Goal: Transaction & Acquisition: Purchase product/service

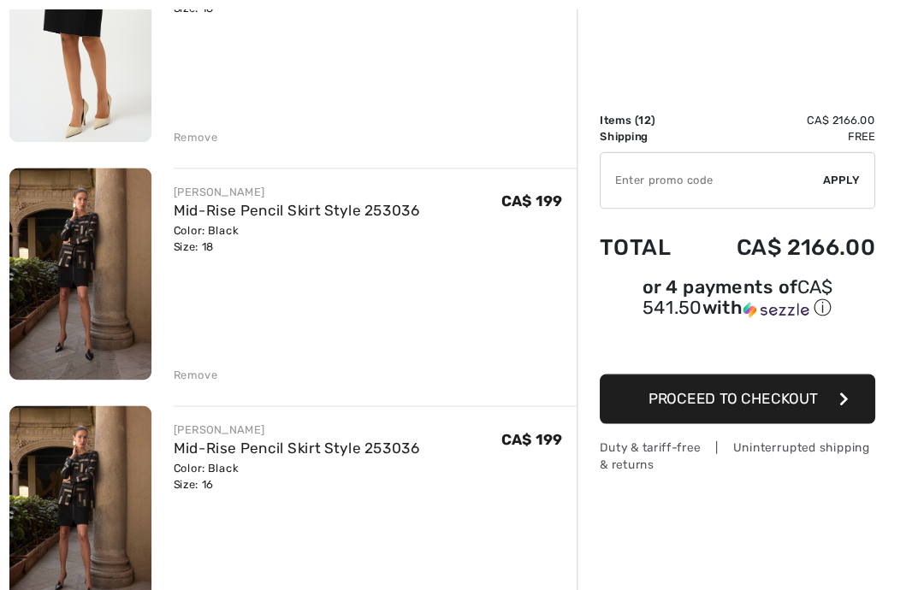
scroll to position [294, 0]
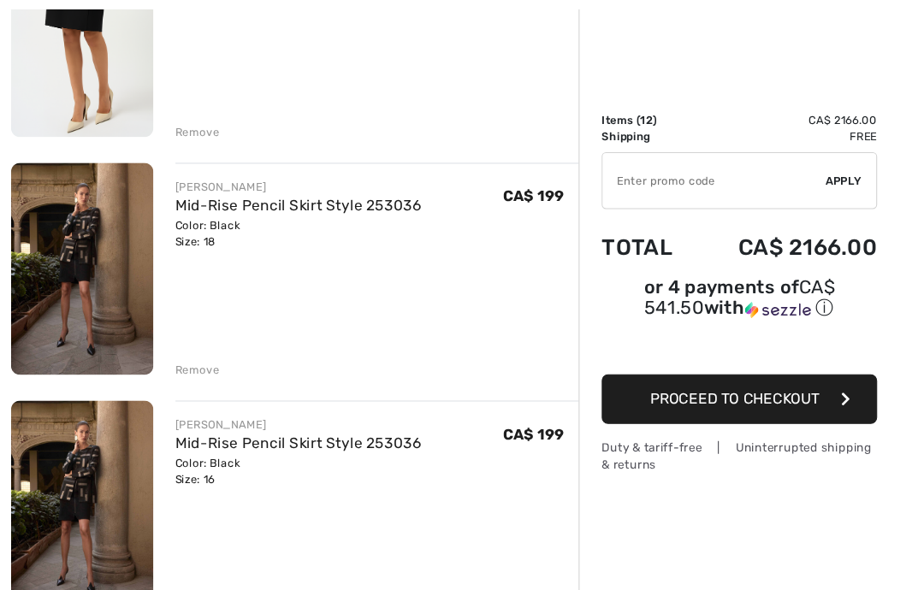
click at [185, 568] on div "Remove" at bounding box center [184, 567] width 42 height 15
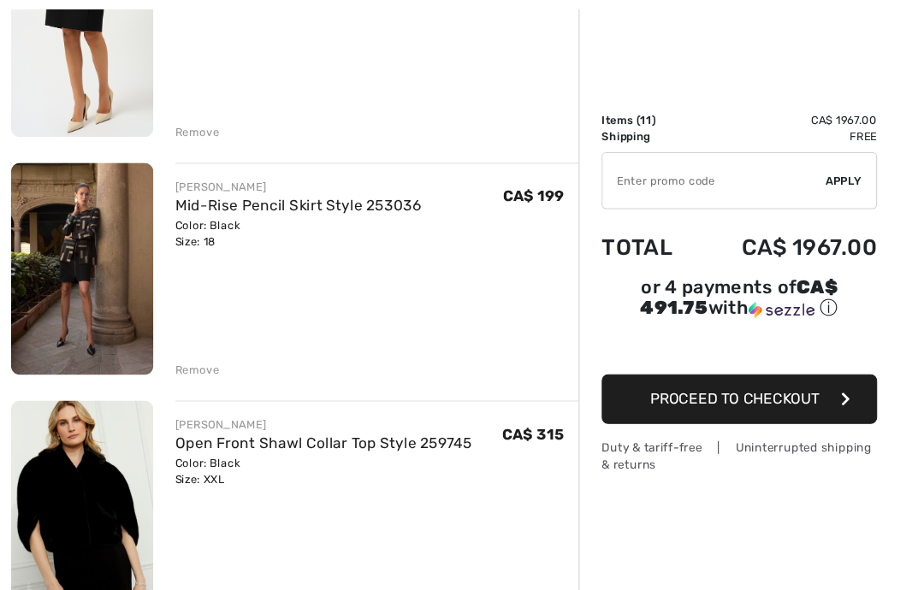
click at [327, 187] on link "Mid-Rise Pencil Skirt Style 253036" at bounding box center [278, 192] width 230 height 16
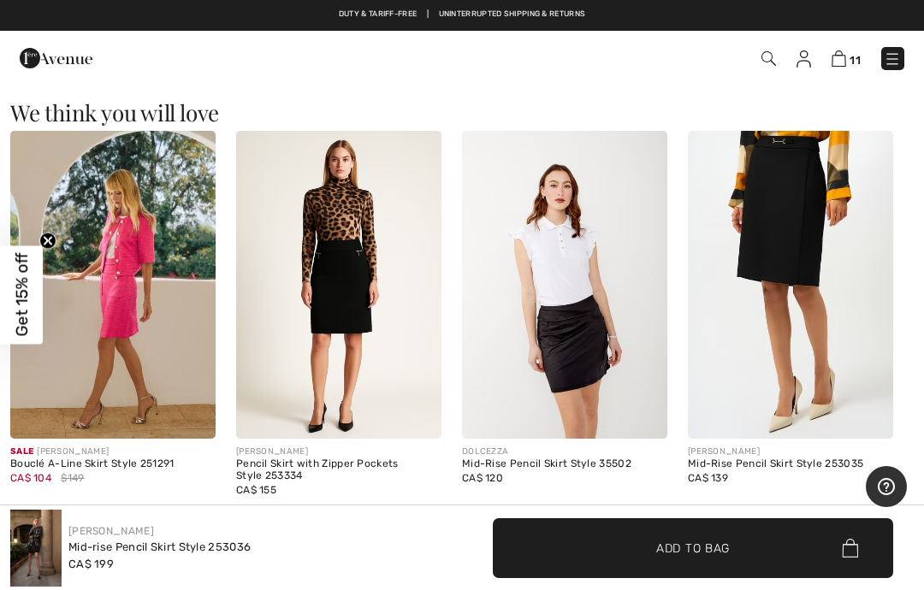
scroll to position [1966, 0]
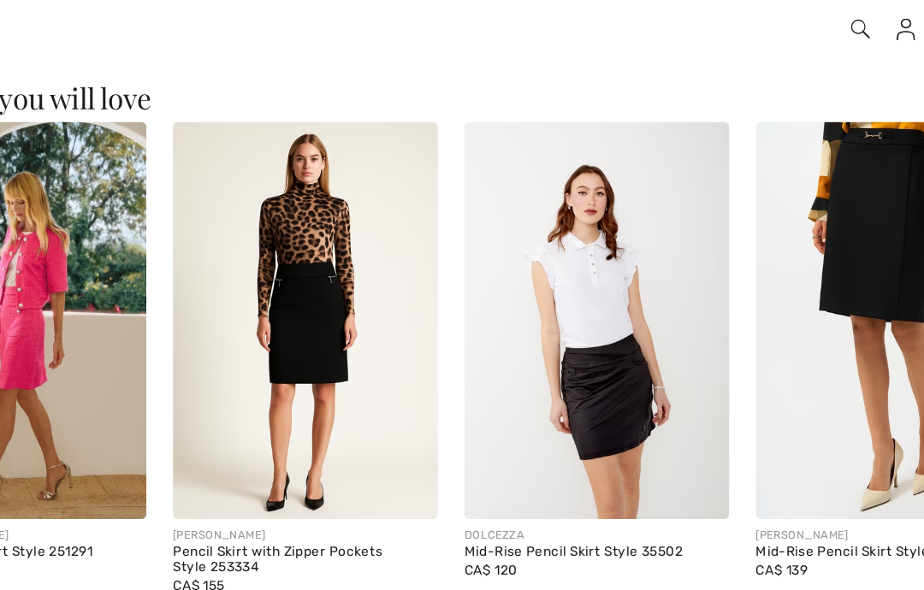
click at [236, 459] on div "Pencil Skirt with Zipper Pockets Style 253334" at bounding box center [338, 471] width 205 height 24
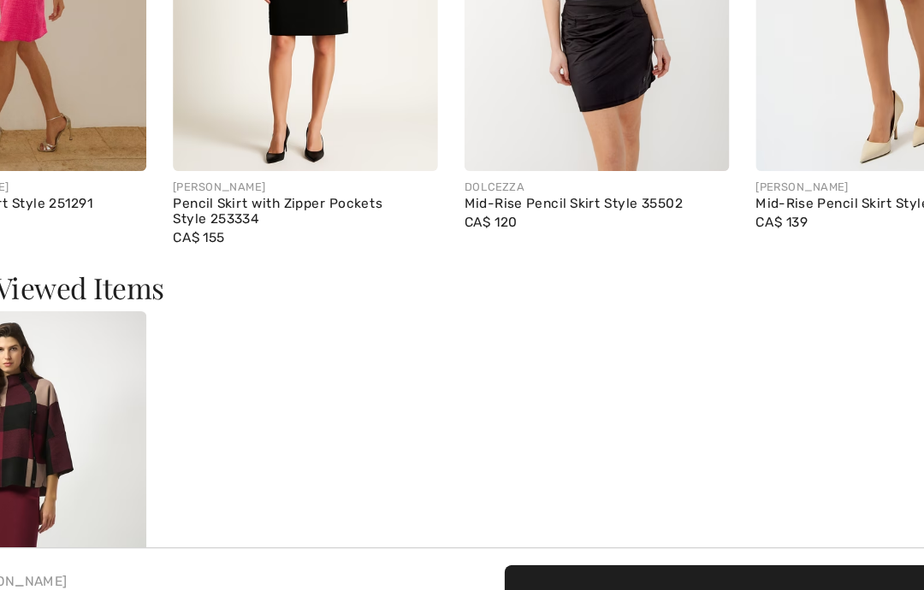
scroll to position [2194, 0]
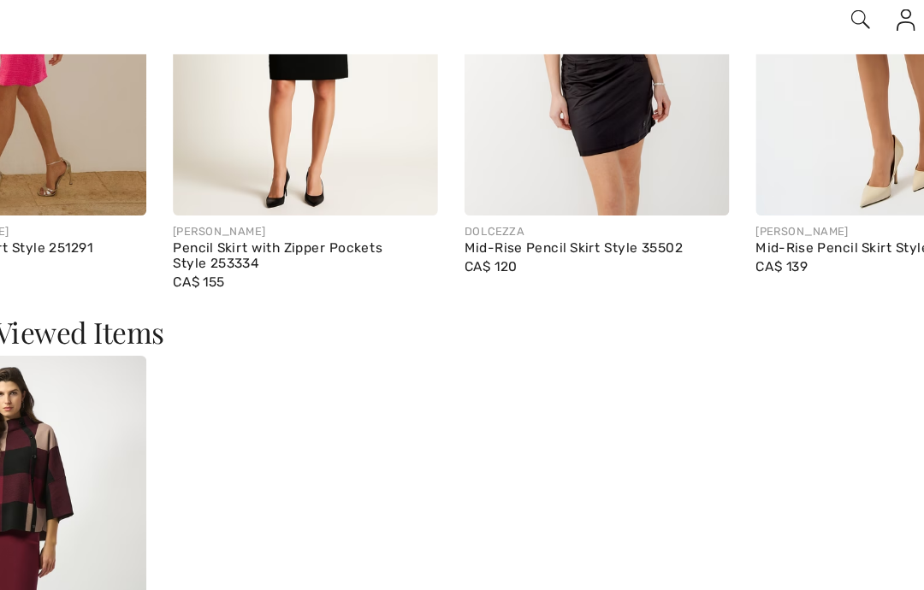
click at [236, 230] on div "Pencil Skirt with Zipper Pockets Style 253334" at bounding box center [338, 242] width 205 height 24
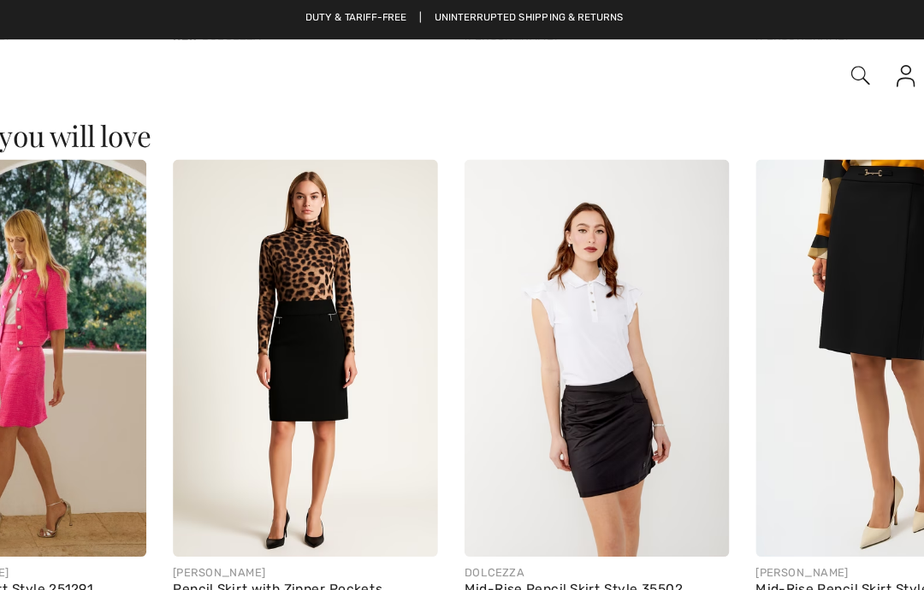
scroll to position [1968, 0]
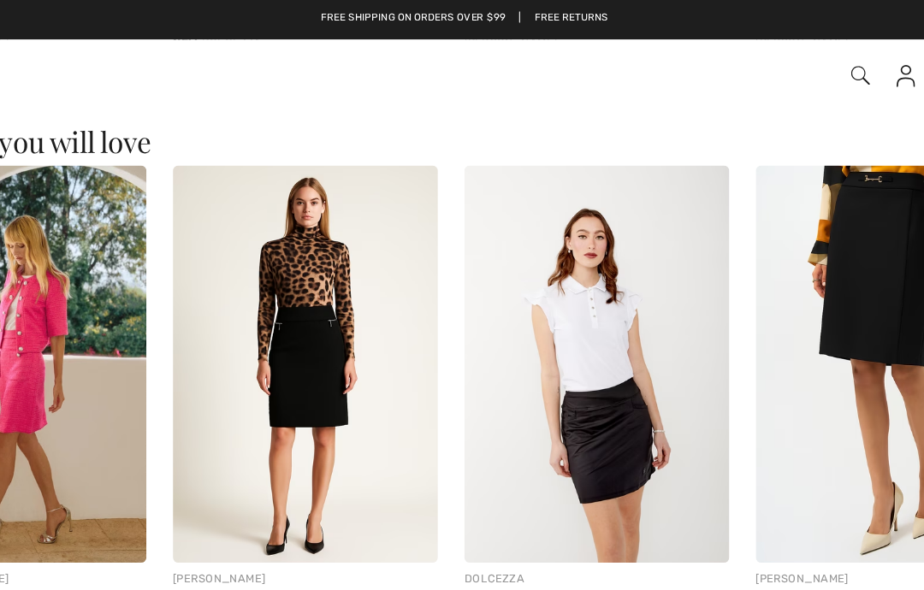
click at [252, 281] on img at bounding box center [338, 282] width 205 height 308
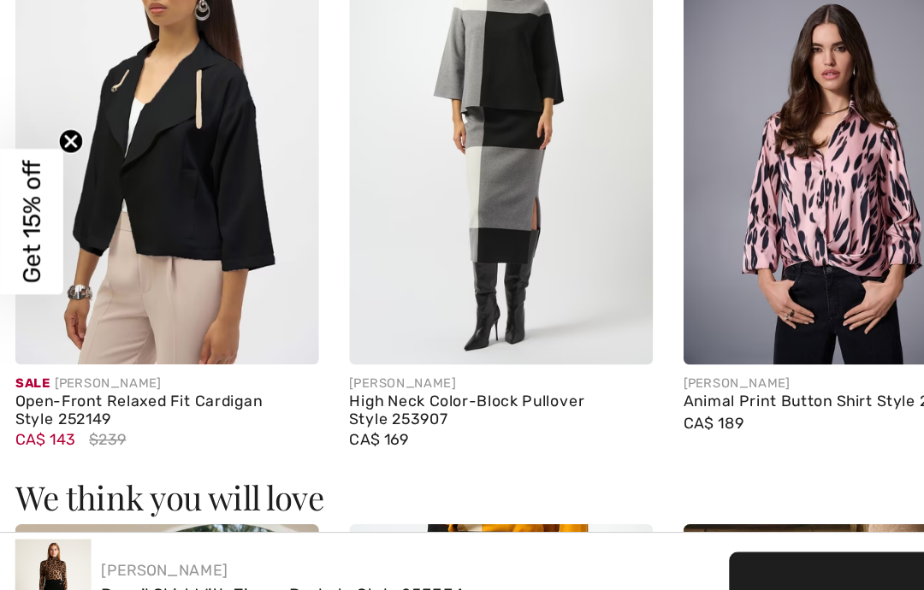
scroll to position [1519, 0]
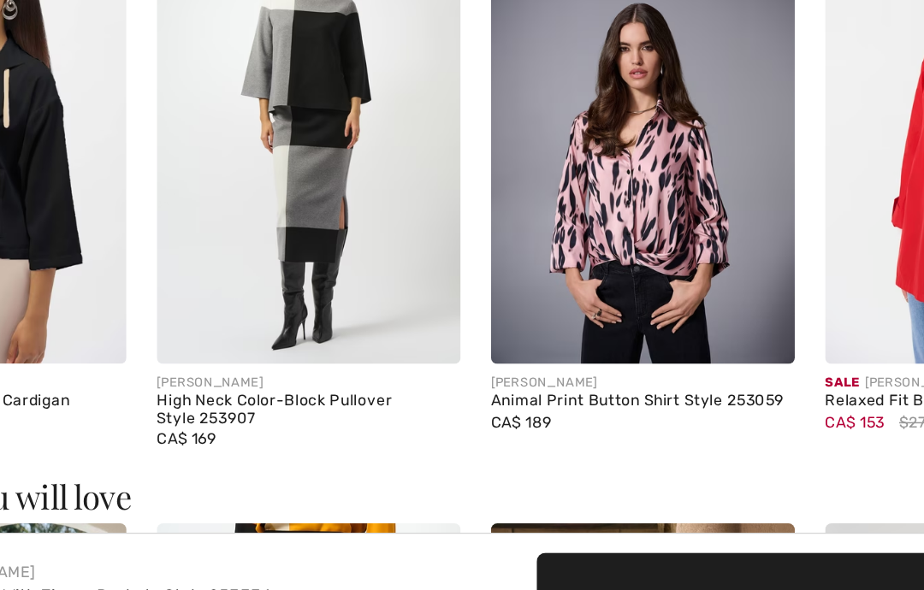
click at [462, 141] on img at bounding box center [564, 237] width 205 height 308
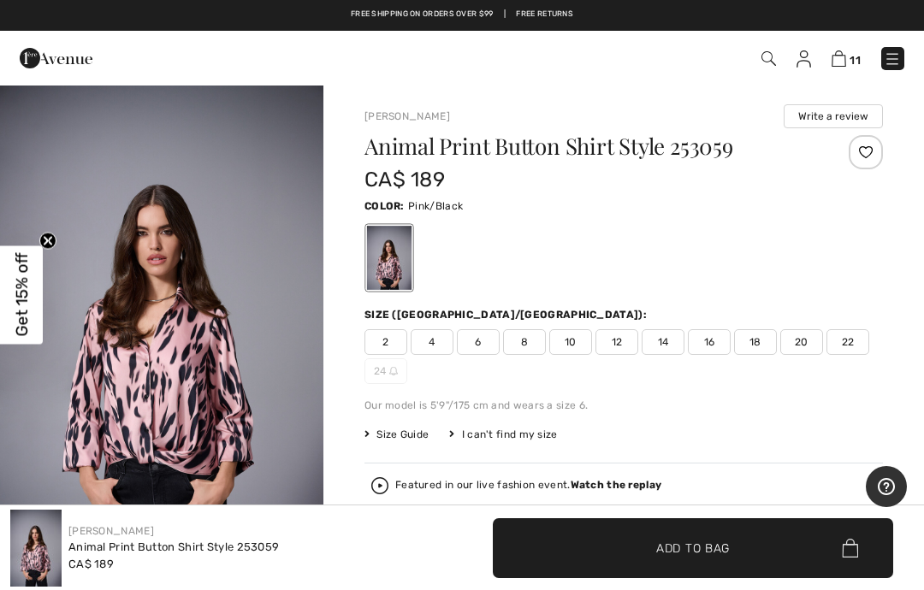
click at [766, 62] on img at bounding box center [768, 58] width 15 height 15
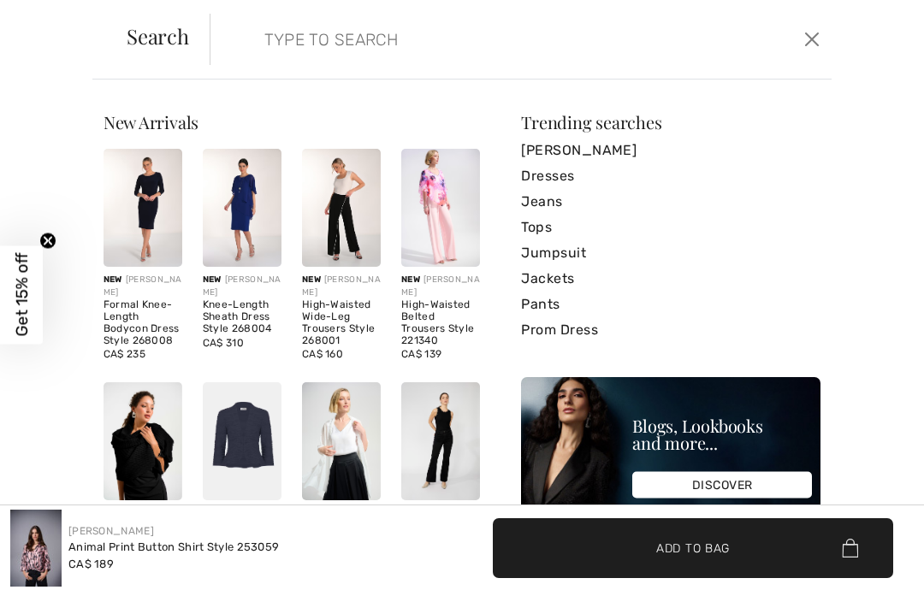
click at [480, 30] on input "search" at bounding box center [457, 39] width 411 height 51
type input "Pink"
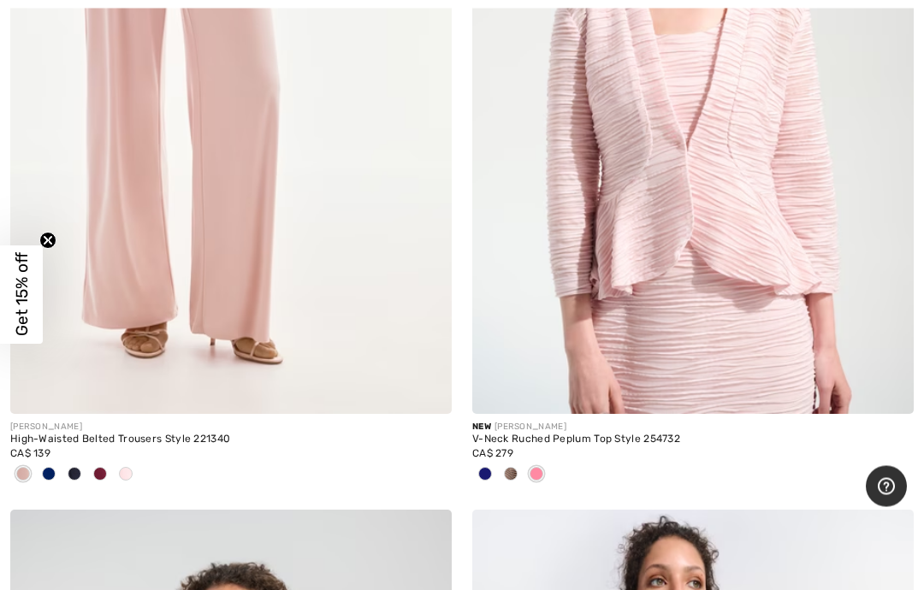
scroll to position [441, 0]
click at [614, 443] on div "V-Neck Ruched Peplum Top Style 254732" at bounding box center [692, 440] width 441 height 12
click at [738, 199] on img at bounding box center [692, 83] width 441 height 662
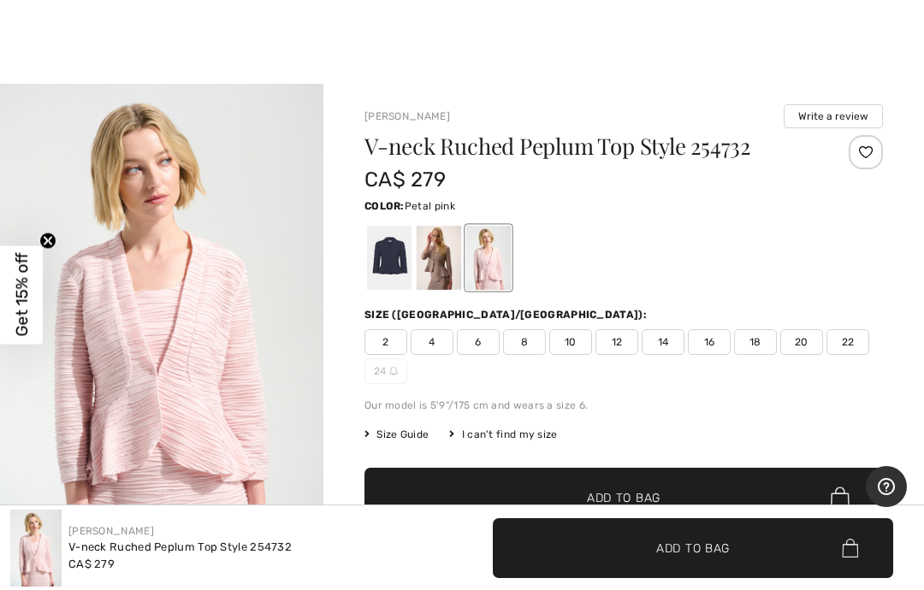
click at [398, 440] on span "Size Guide" at bounding box center [396, 434] width 64 height 15
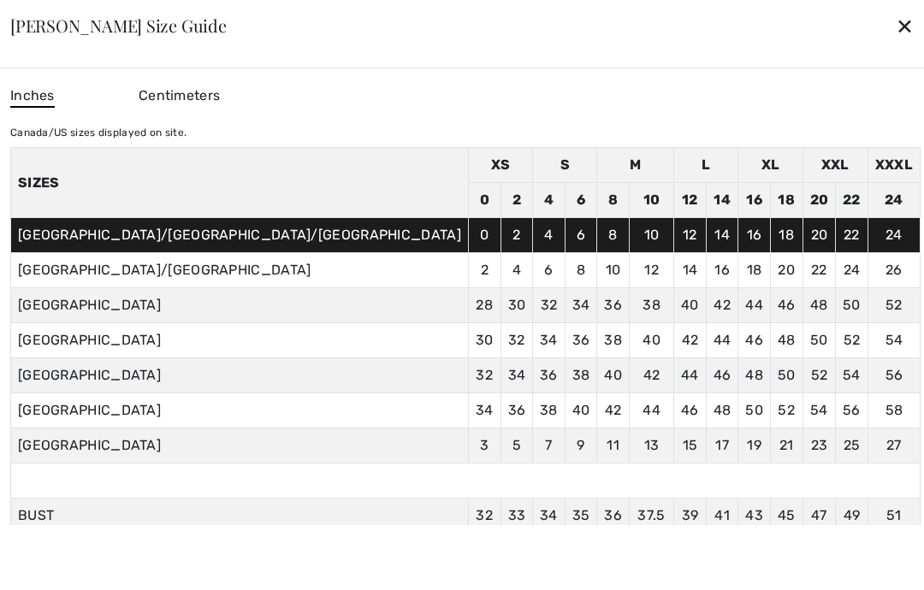
click at [896, 44] on div "✕" at bounding box center [905, 26] width 18 height 36
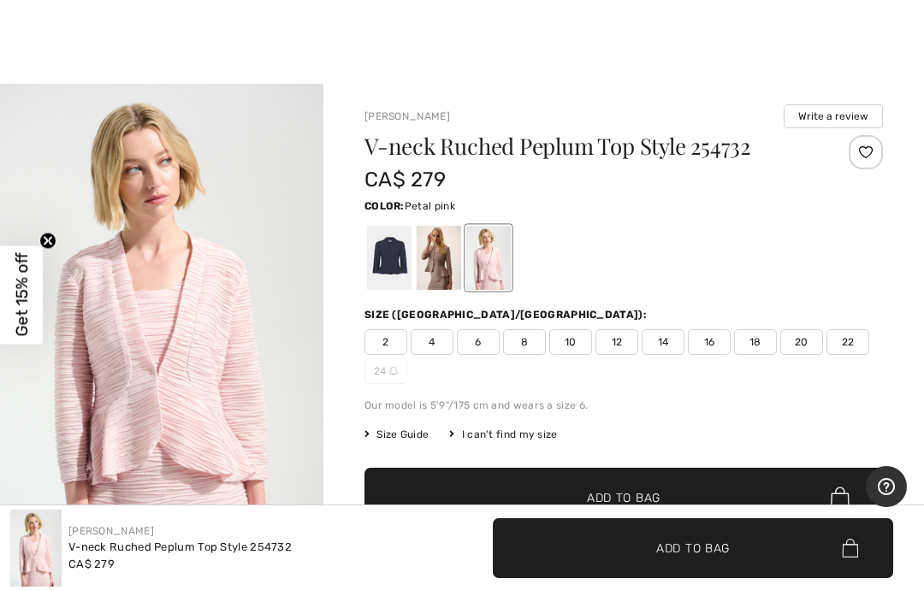
click at [804, 346] on span "20" at bounding box center [801, 342] width 43 height 26
click at [757, 338] on span "18" at bounding box center [755, 342] width 43 height 26
click at [644, 499] on span "Add to Bag" at bounding box center [624, 498] width 74 height 18
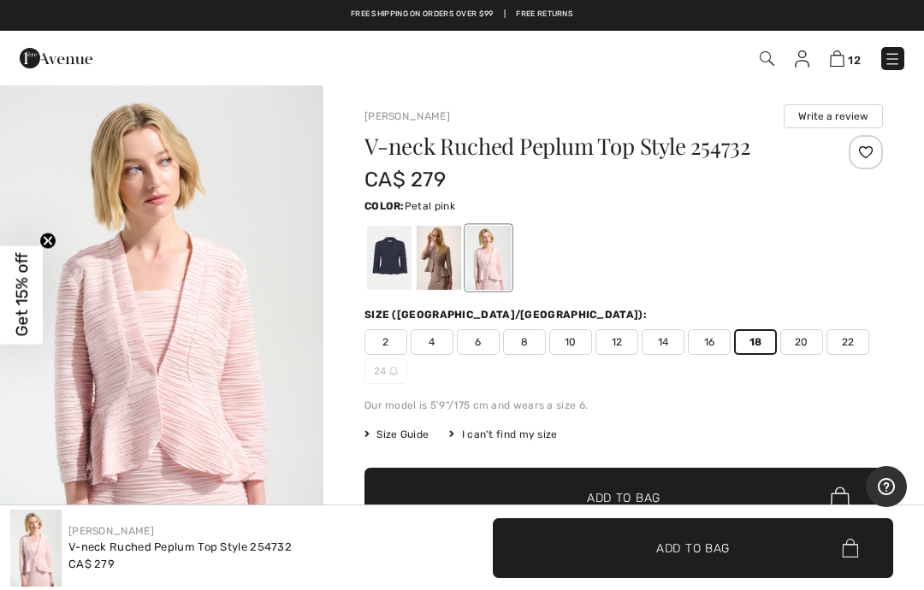
scroll to position [17, 0]
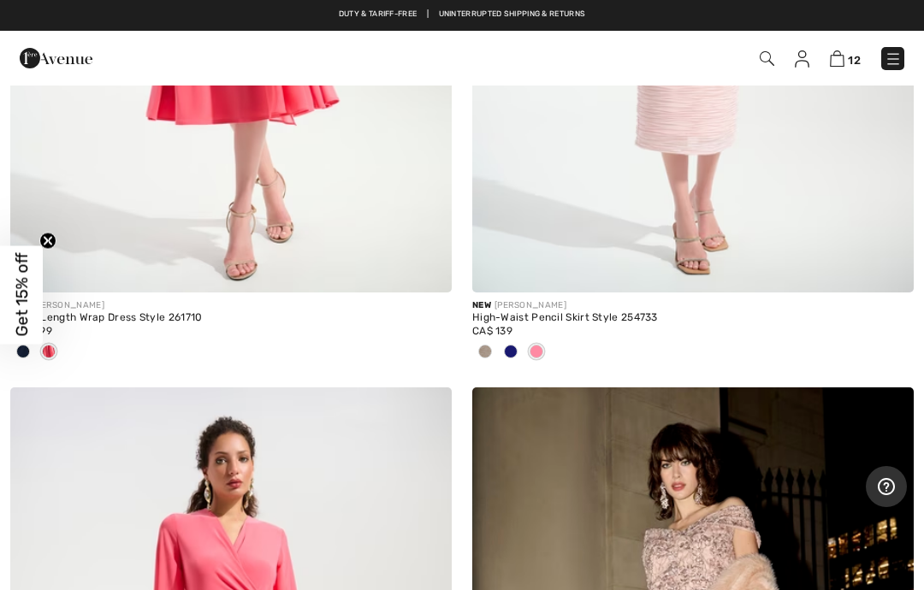
scroll to position [2078, 0]
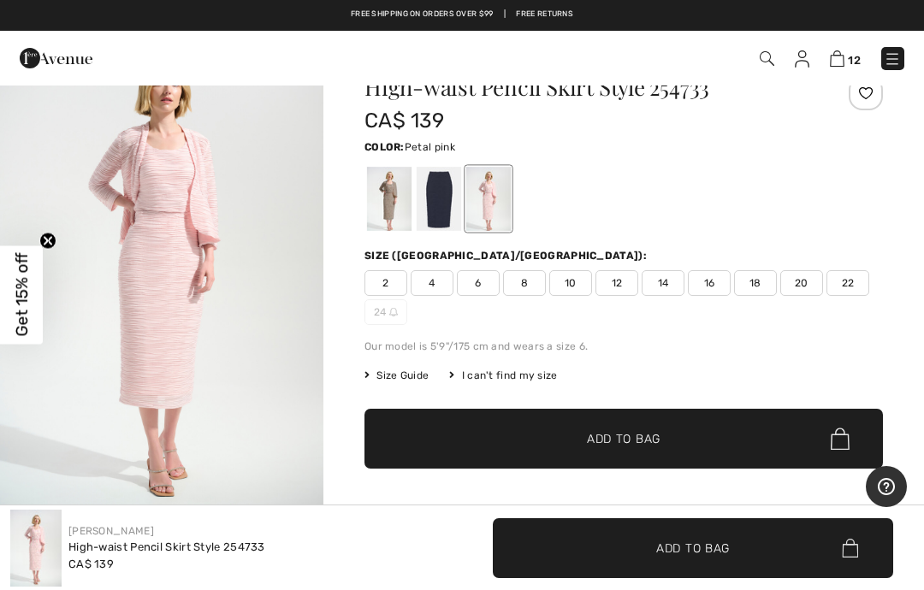
scroll to position [56, 0]
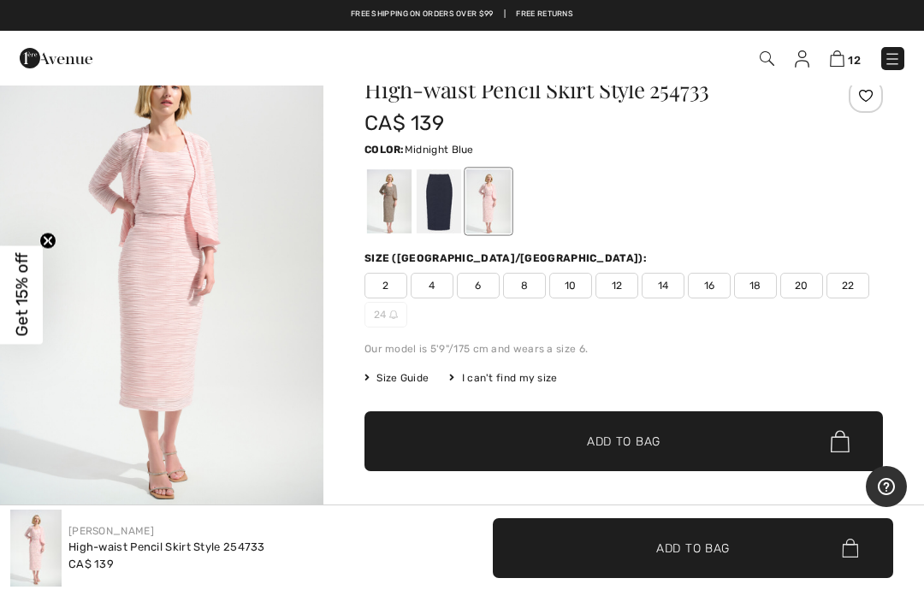
click at [433, 209] on div at bounding box center [439, 201] width 44 height 64
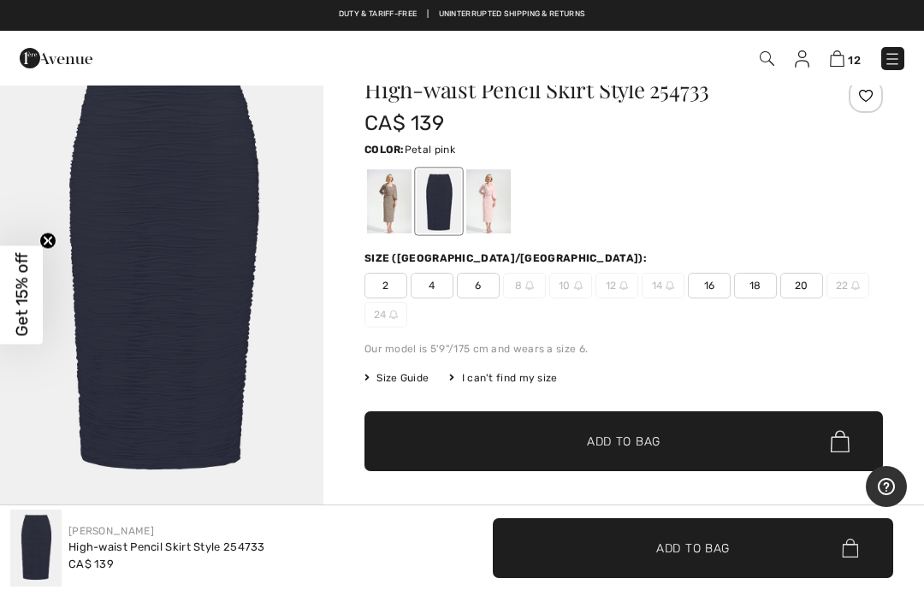
click at [492, 204] on div at bounding box center [488, 201] width 44 height 64
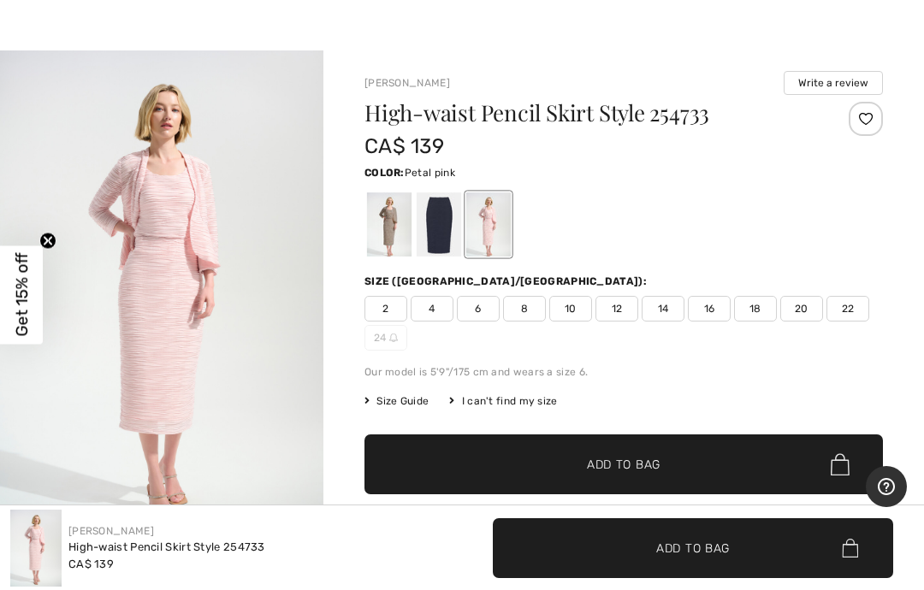
scroll to position [53, 0]
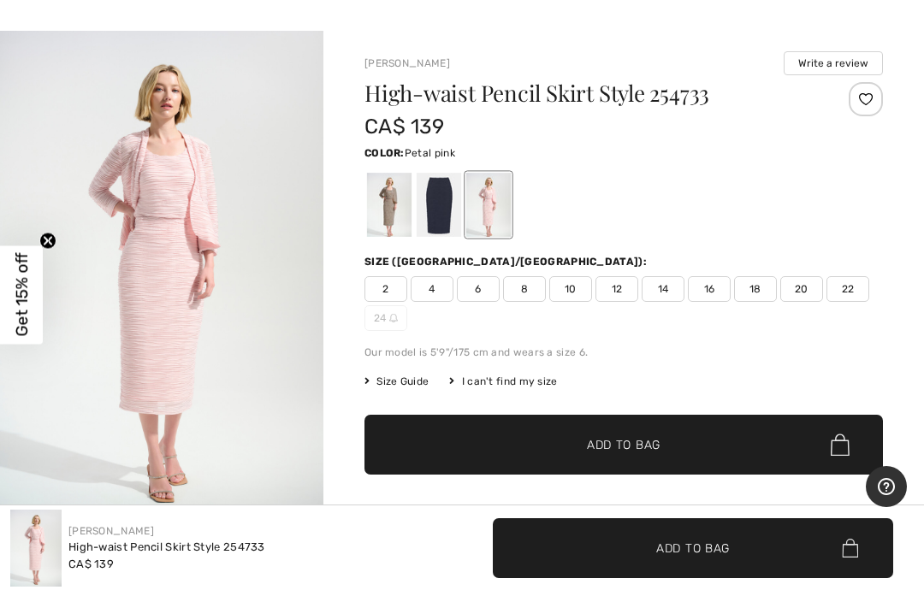
click at [412, 388] on span "Size Guide" at bounding box center [396, 381] width 64 height 15
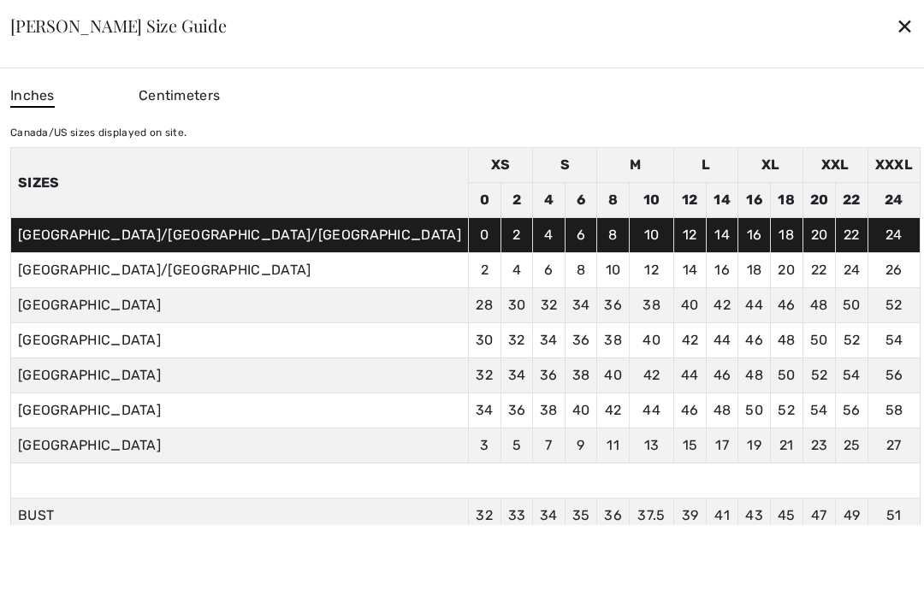
click at [896, 21] on div "✕" at bounding box center [905, 26] width 18 height 36
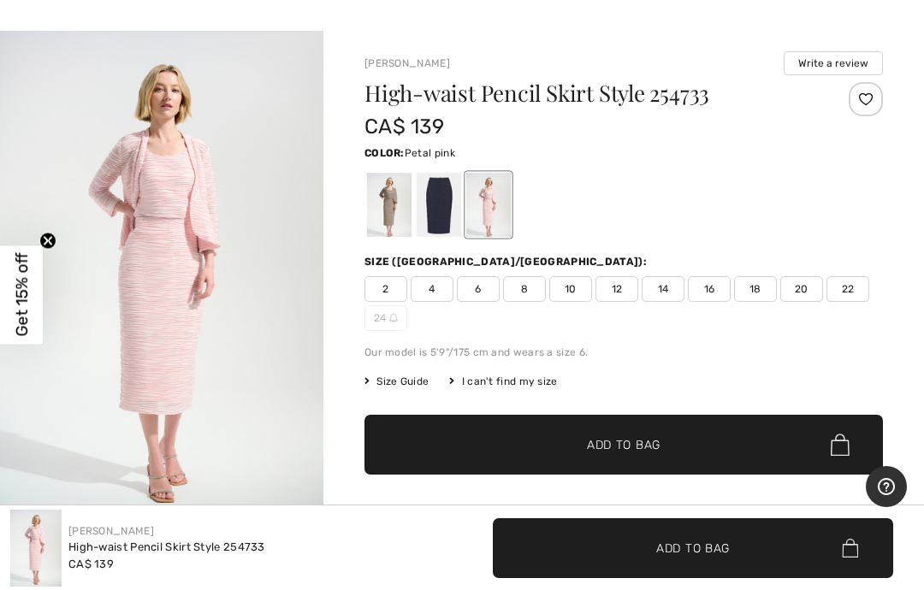
click at [806, 295] on span "20" at bounding box center [801, 289] width 43 height 26
click at [622, 430] on span "✔ Added to Bag Add to Bag" at bounding box center [623, 445] width 518 height 60
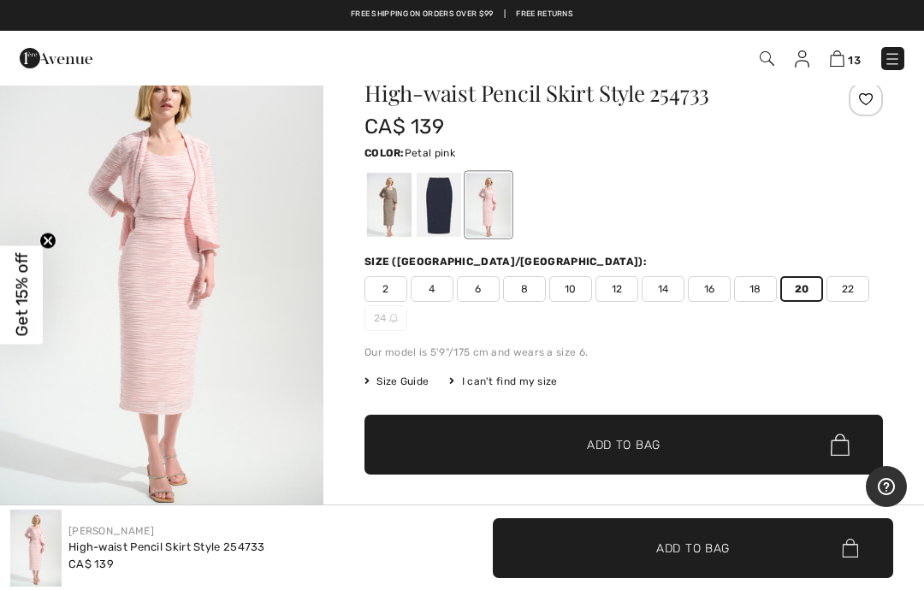
scroll to position [0, 0]
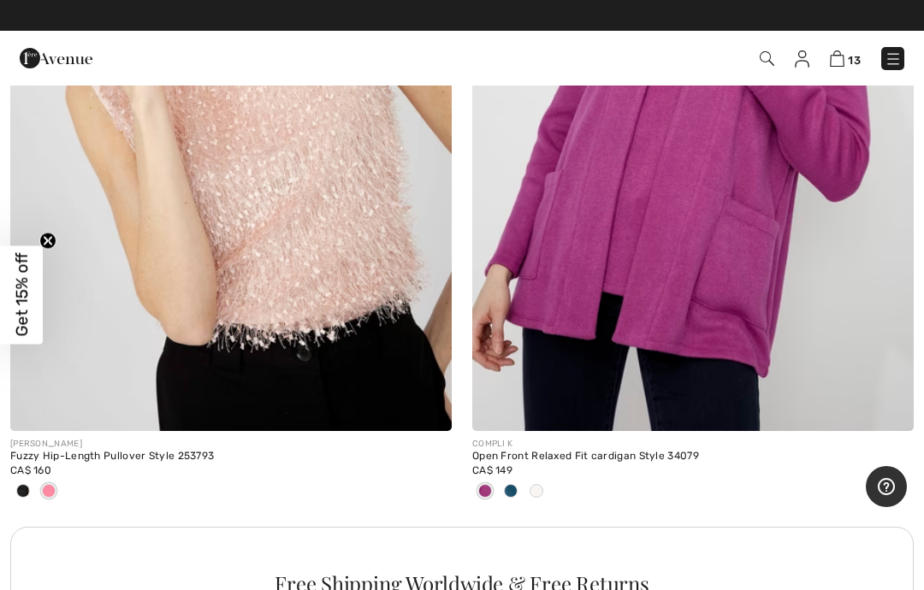
scroll to position [9071, 0]
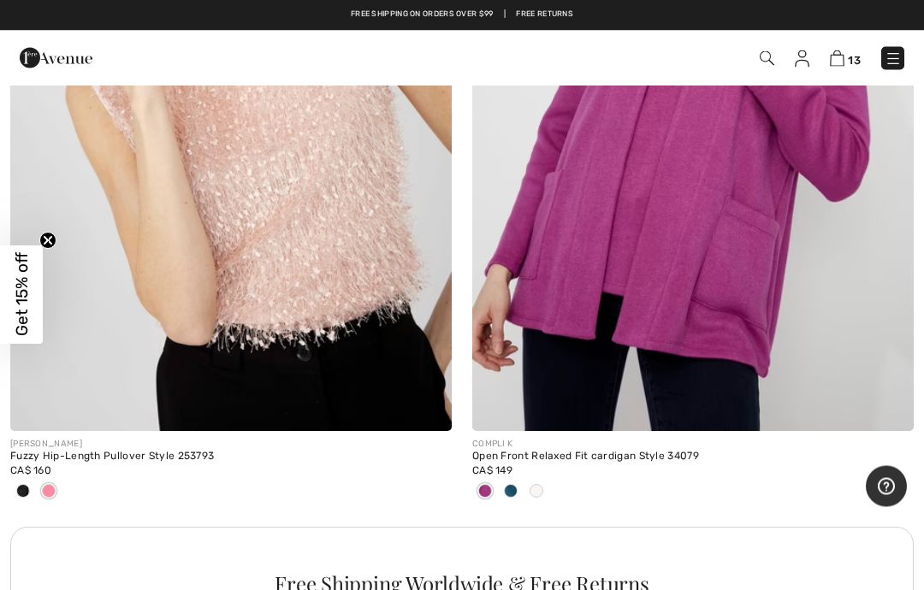
click at [224, 222] on img at bounding box center [230, 101] width 441 height 662
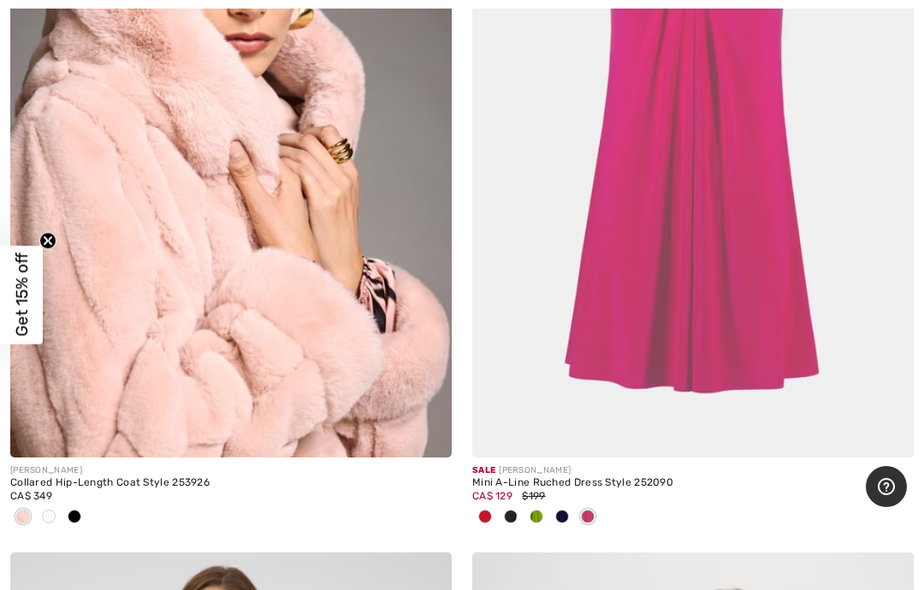
scroll to position [11475, 0]
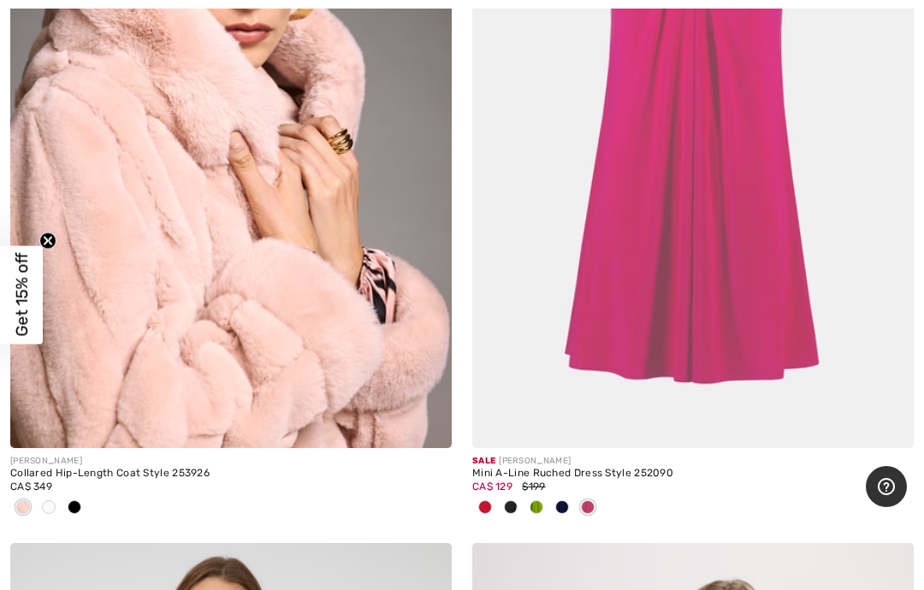
click at [145, 455] on div "[PERSON_NAME]" at bounding box center [230, 461] width 441 height 13
click at [259, 315] on img at bounding box center [230, 117] width 441 height 662
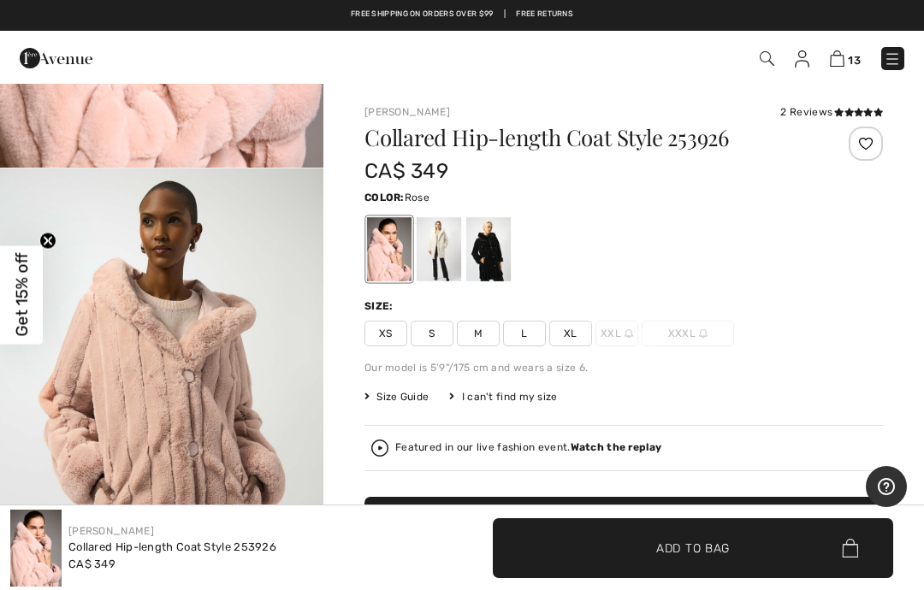
scroll to position [372, 0]
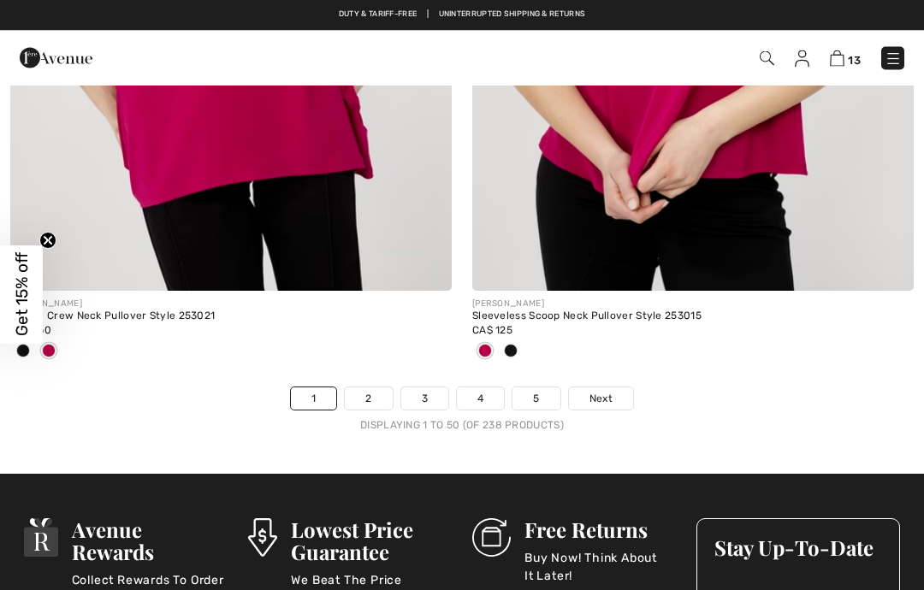
scroll to position [19446, 0]
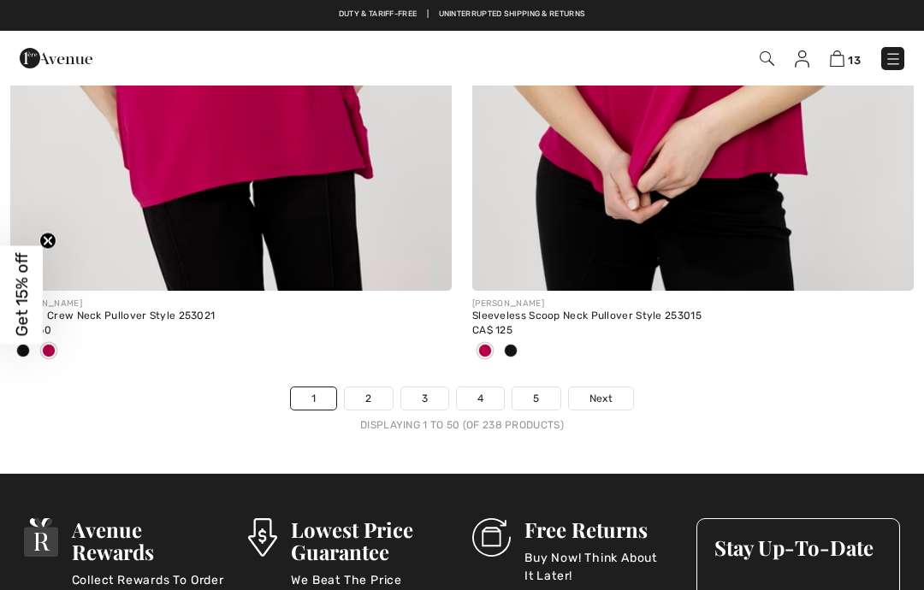
click at [375, 389] on link "2" at bounding box center [368, 399] width 47 height 22
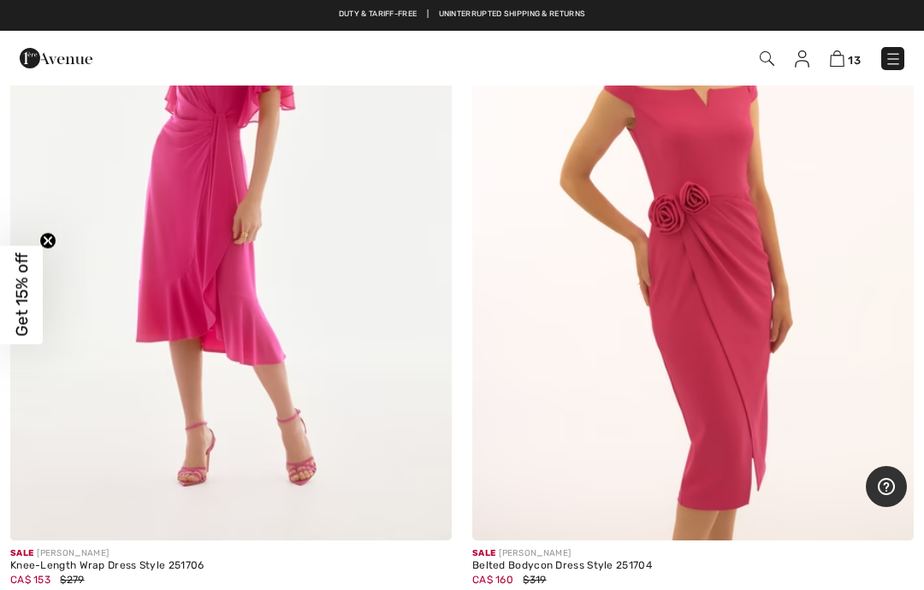
scroll to position [14559, 0]
click at [227, 338] on img at bounding box center [230, 210] width 441 height 662
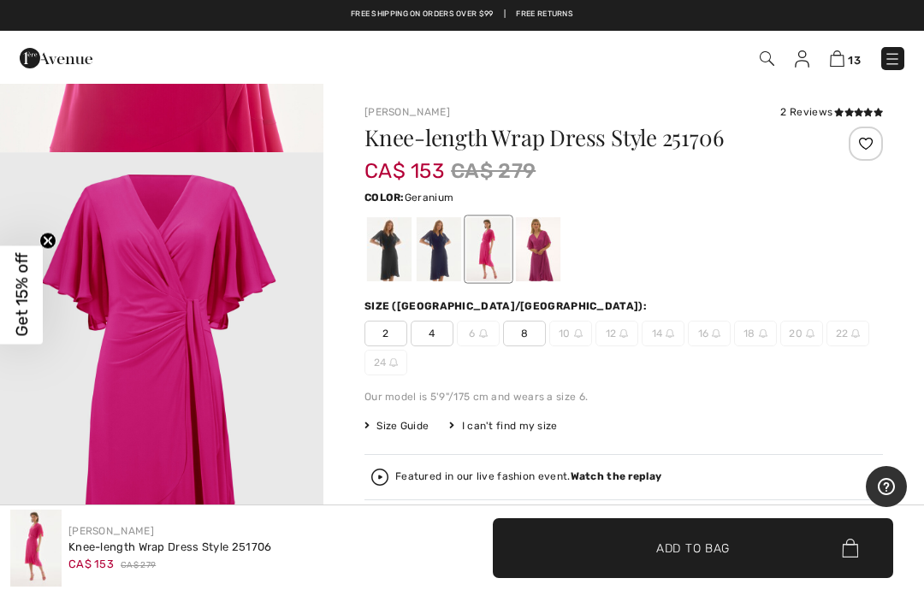
scroll to position [1966, 0]
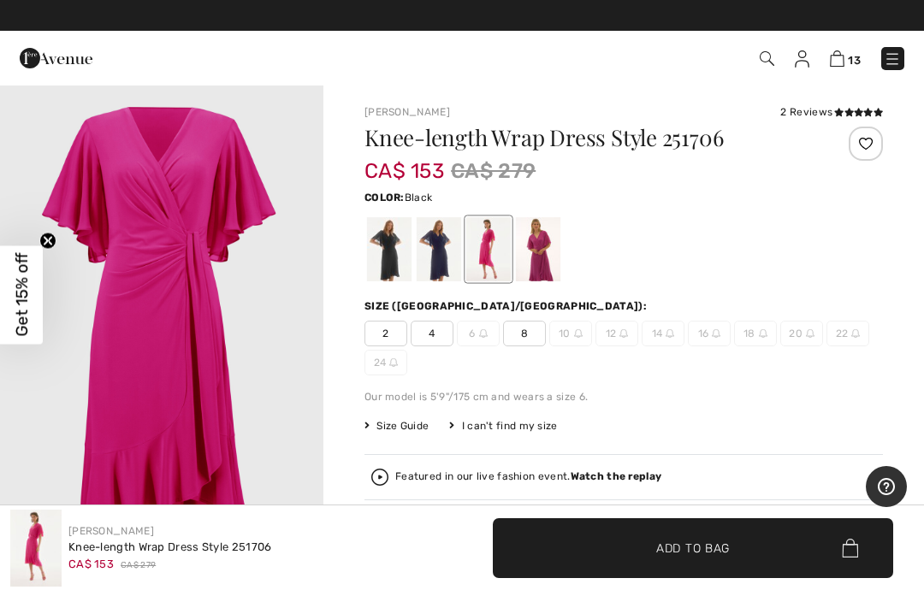
click at [383, 254] on div at bounding box center [389, 249] width 44 height 64
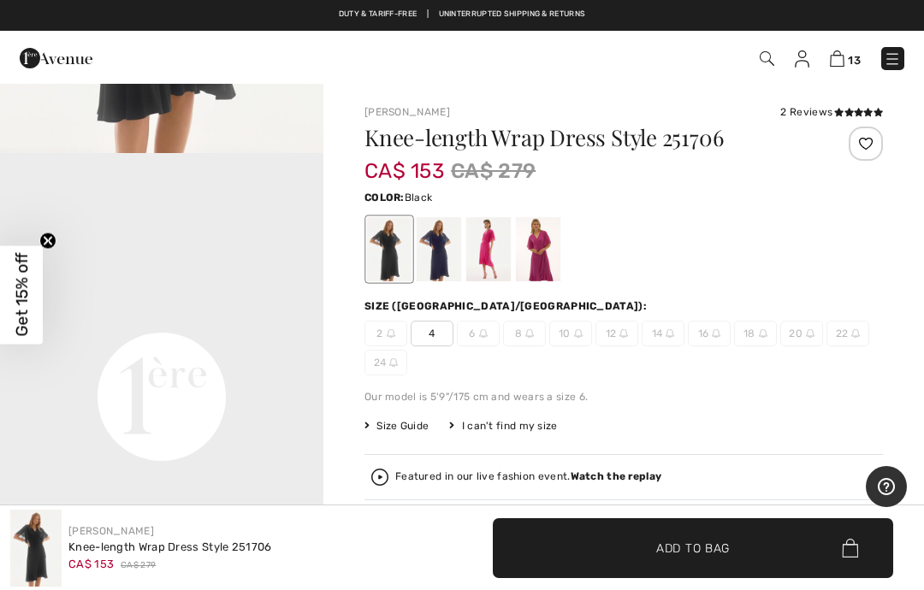
scroll to position [0, 0]
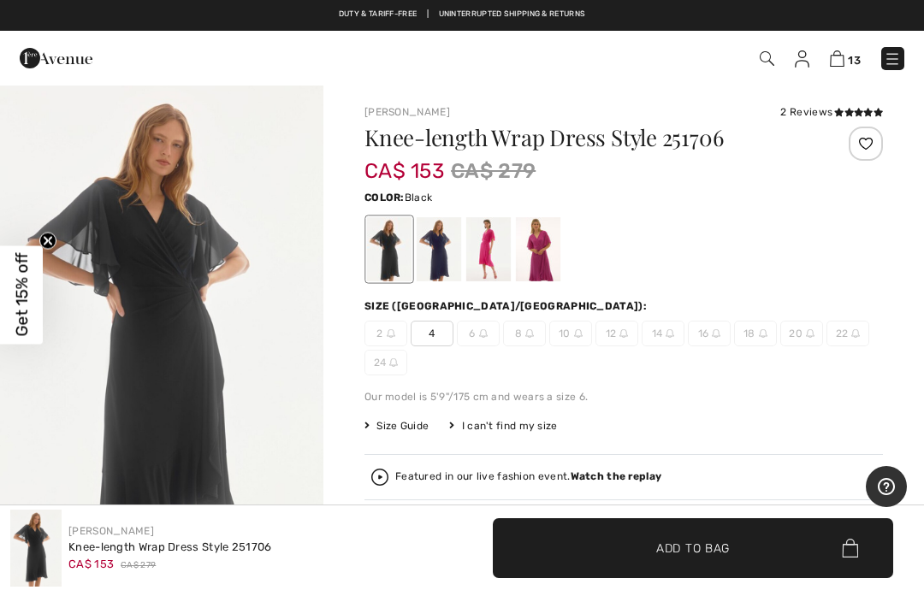
click at [442, 251] on div at bounding box center [439, 249] width 44 height 64
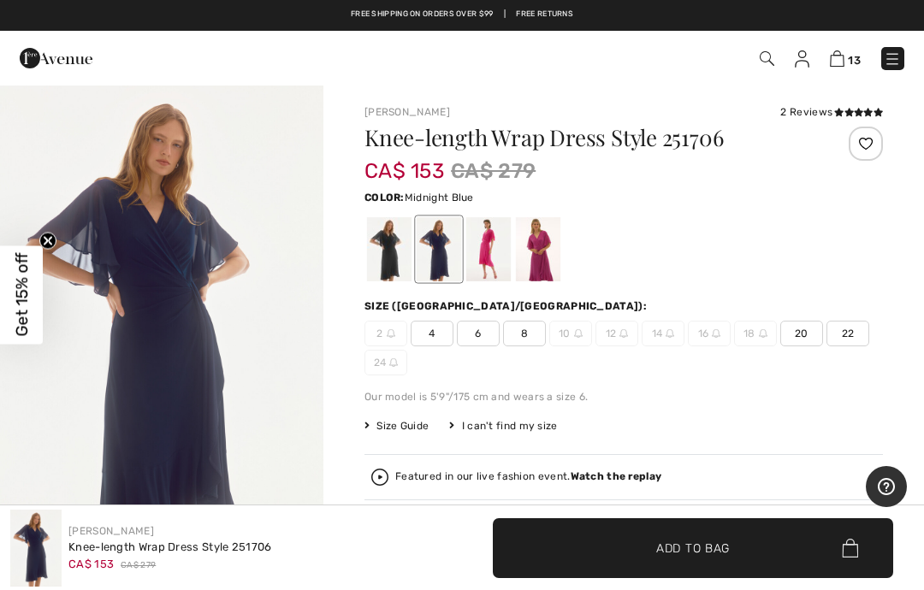
click at [498, 246] on div at bounding box center [488, 249] width 44 height 64
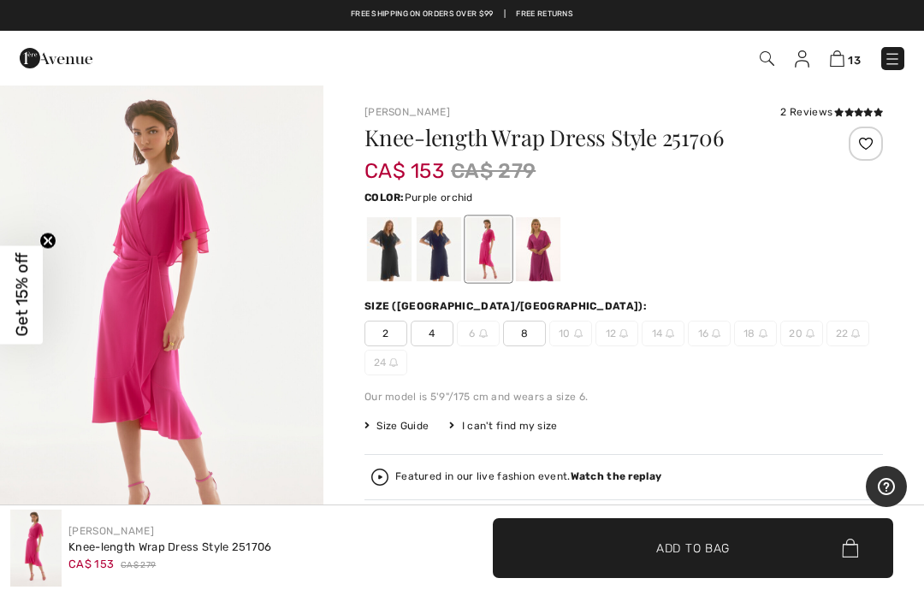
click at [536, 251] on div at bounding box center [538, 249] width 44 height 64
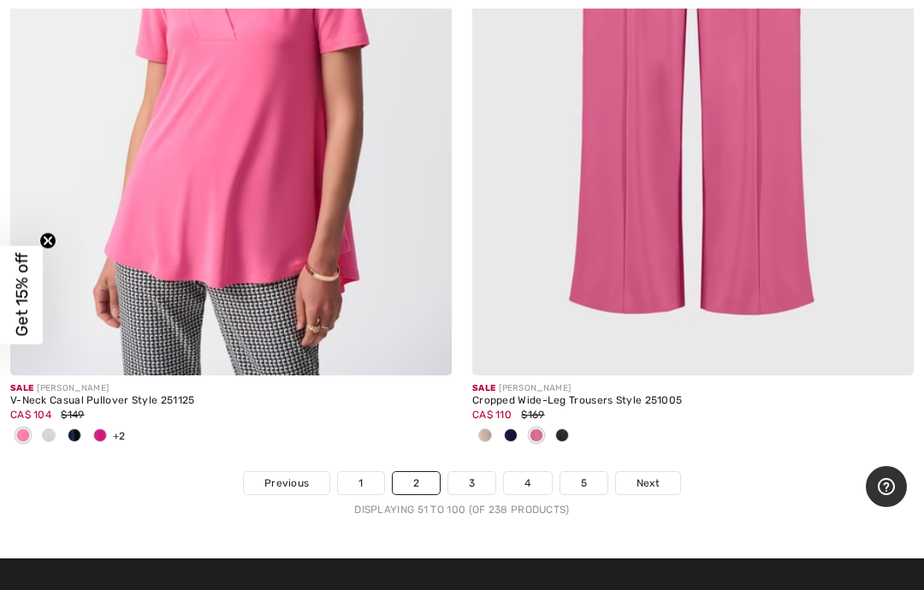
scroll to position [19417, 0]
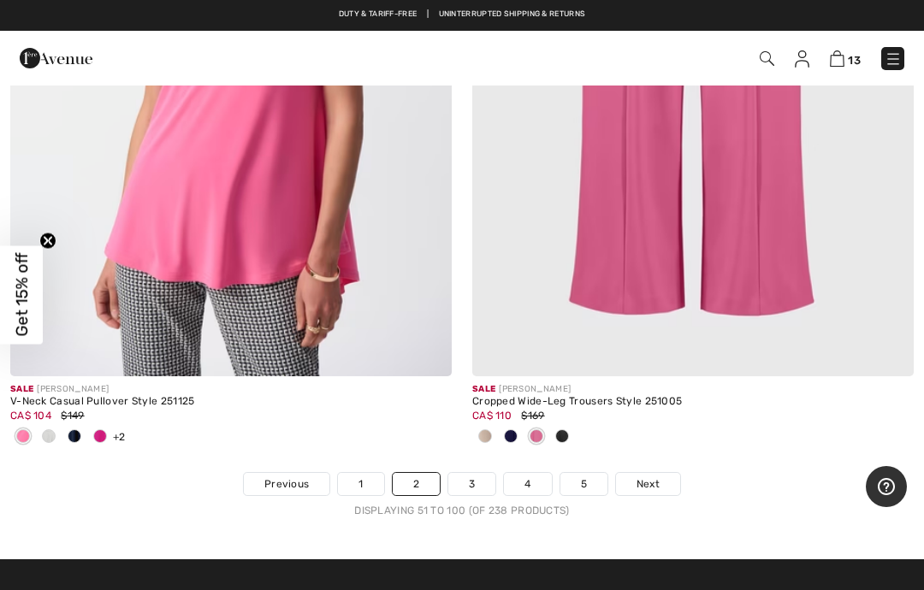
click at [471, 473] on link "3" at bounding box center [471, 484] width 47 height 22
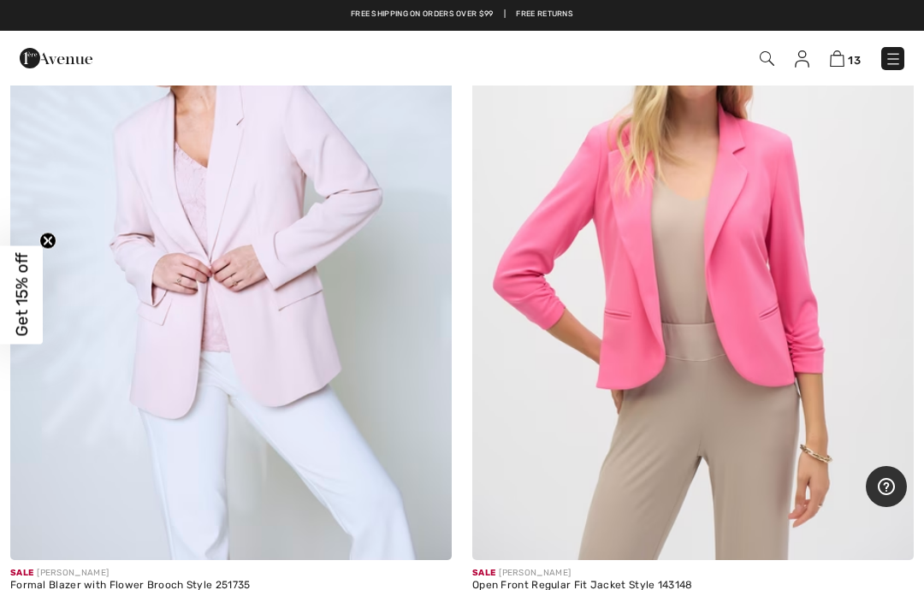
scroll to position [6671, 0]
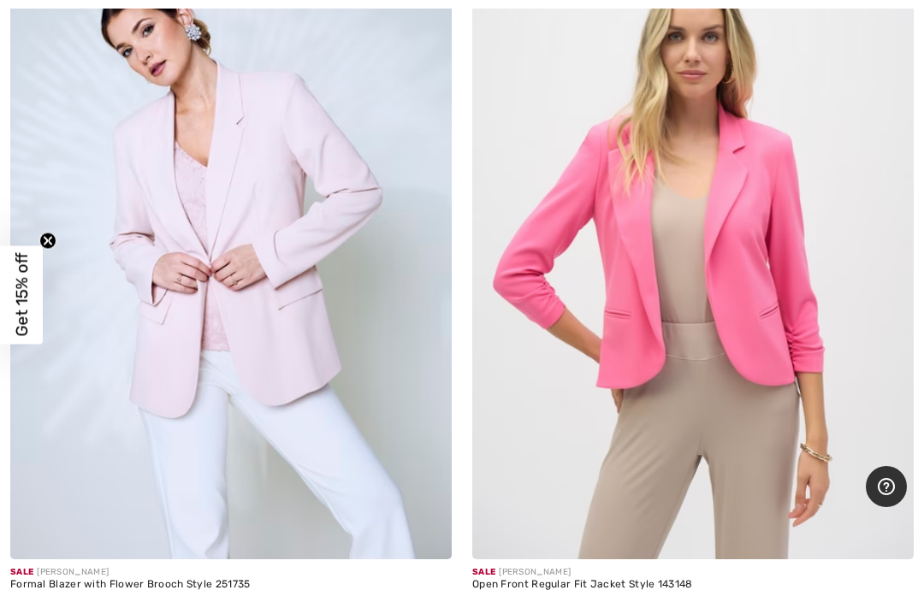
click at [748, 351] on img at bounding box center [692, 228] width 441 height 662
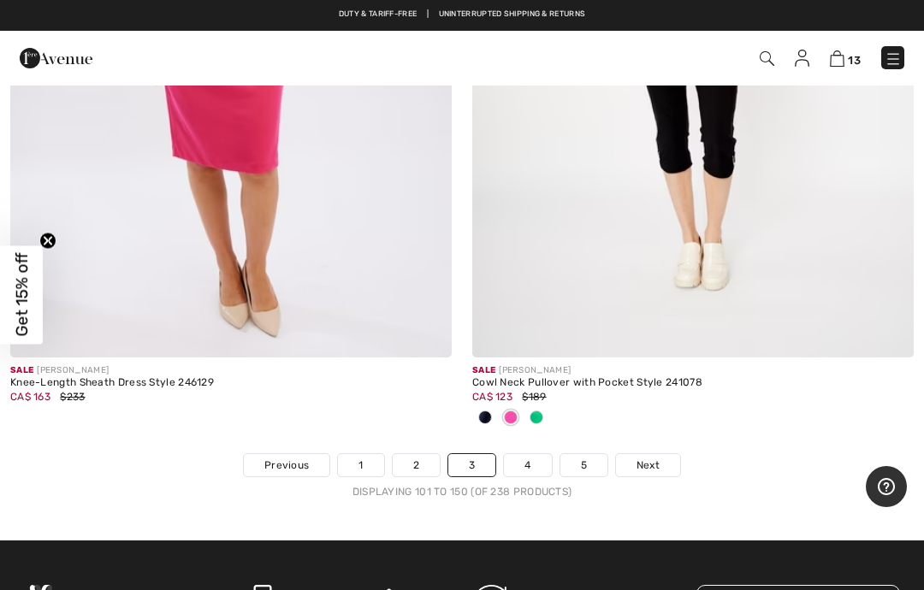
scroll to position [19369, 0]
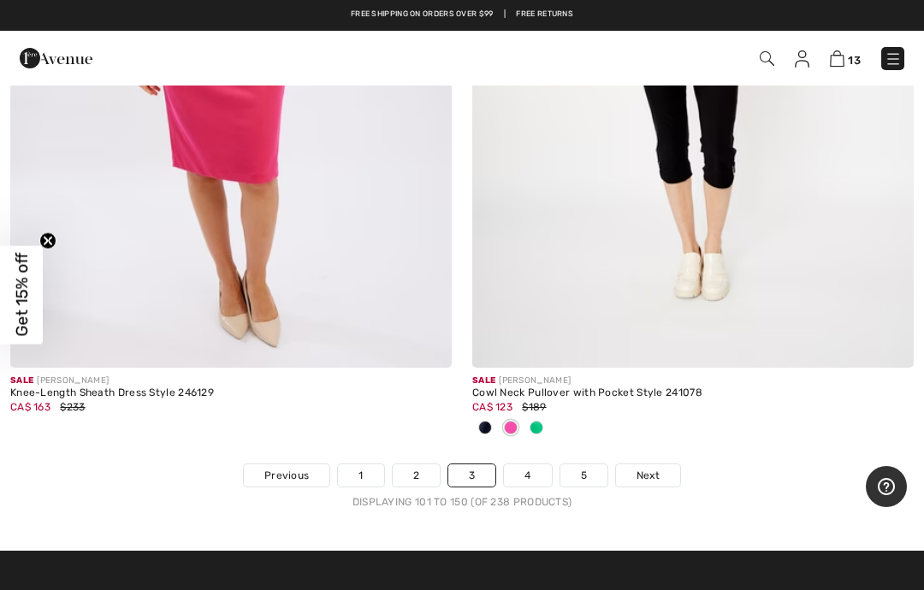
click at [519, 465] on link "4" at bounding box center [527, 476] width 47 height 22
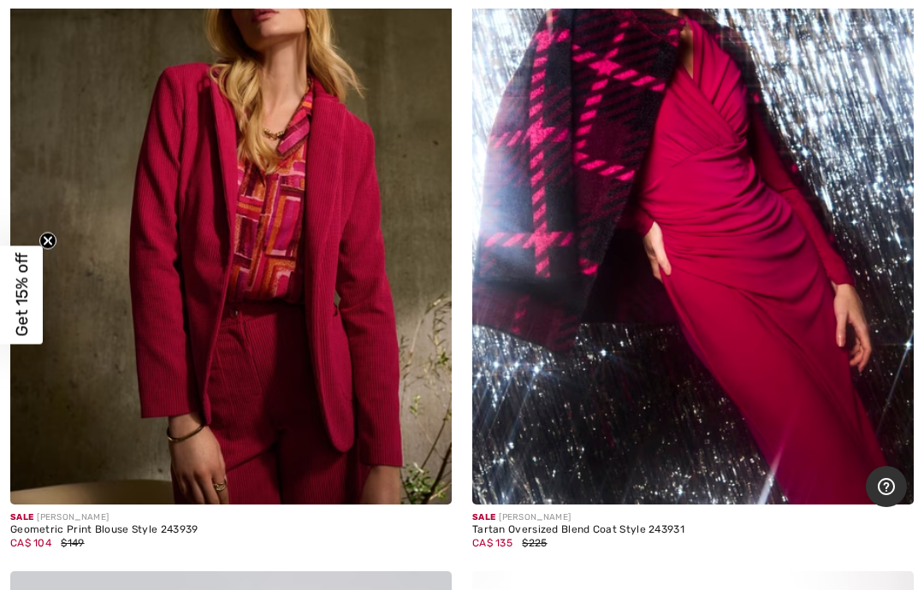
scroll to position [1877, 0]
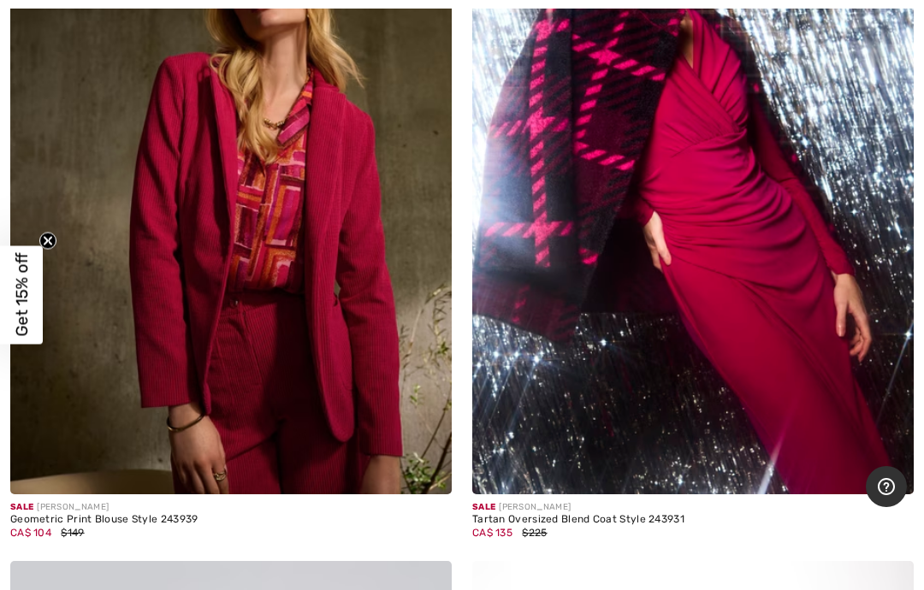
click at [713, 289] on img at bounding box center [692, 163] width 441 height 662
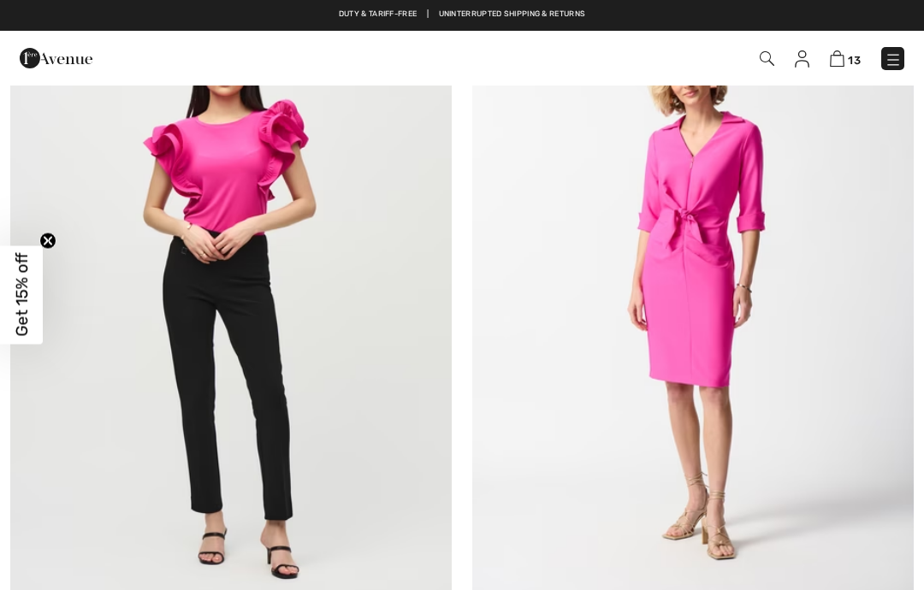
scroll to position [6542, 0]
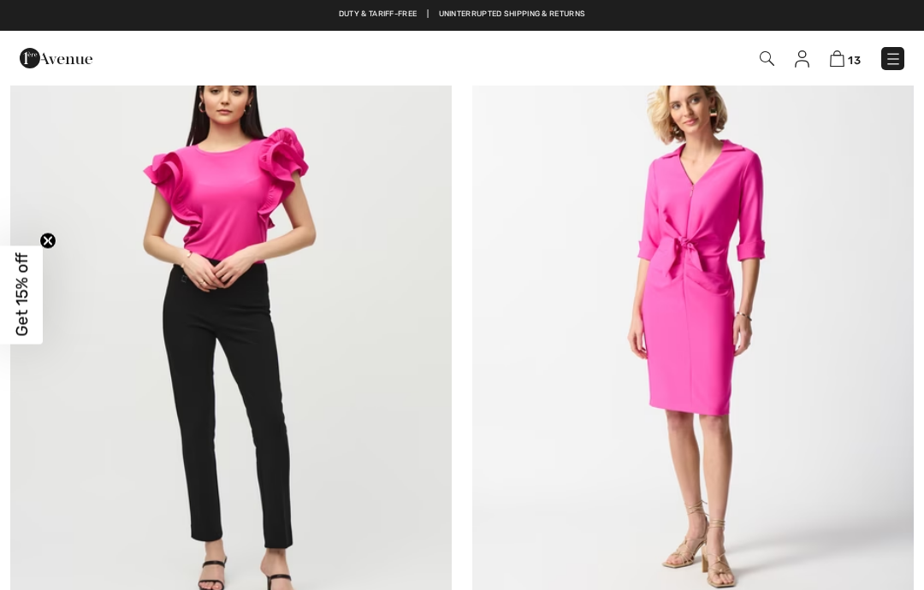
click at [728, 316] on img at bounding box center [692, 329] width 441 height 662
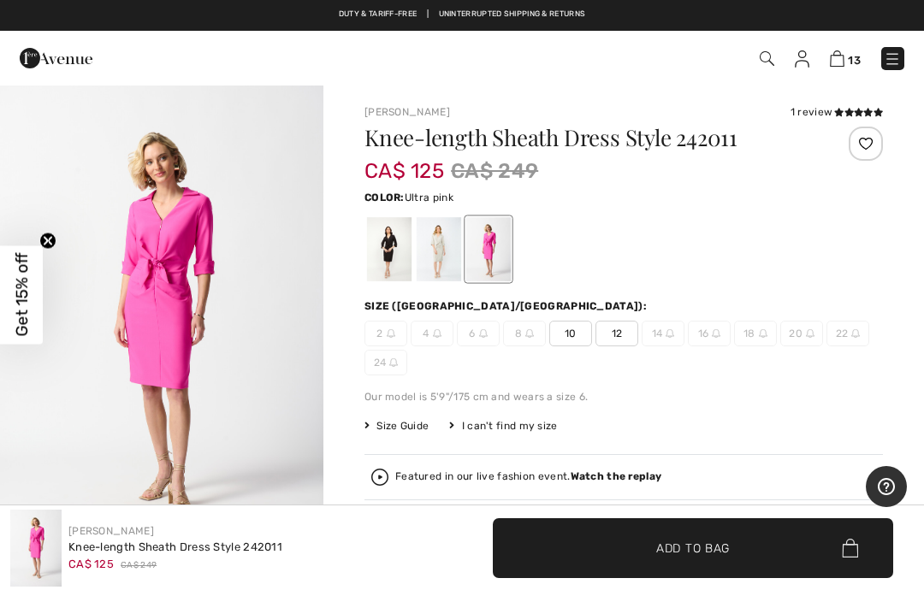
click at [391, 262] on div at bounding box center [389, 249] width 44 height 64
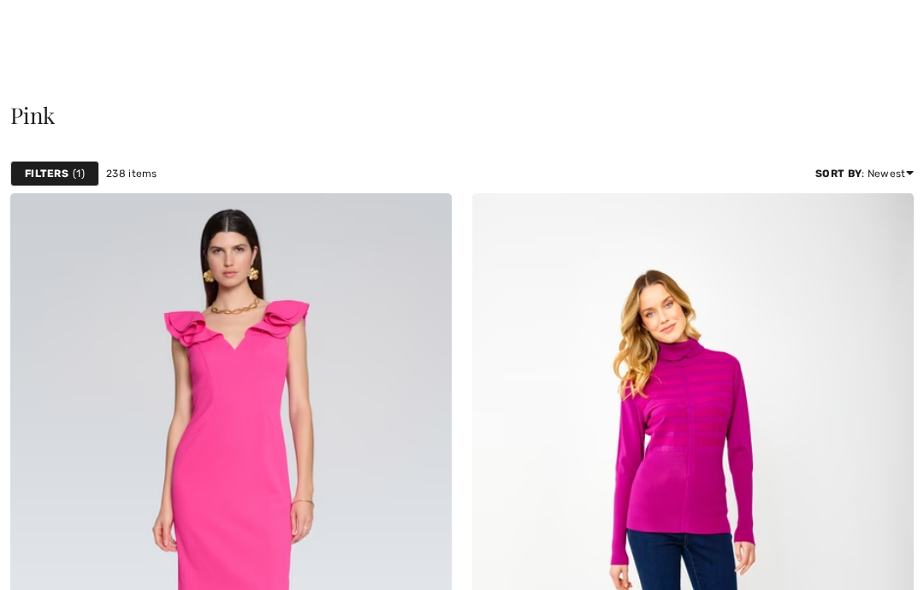
checkbox input "true"
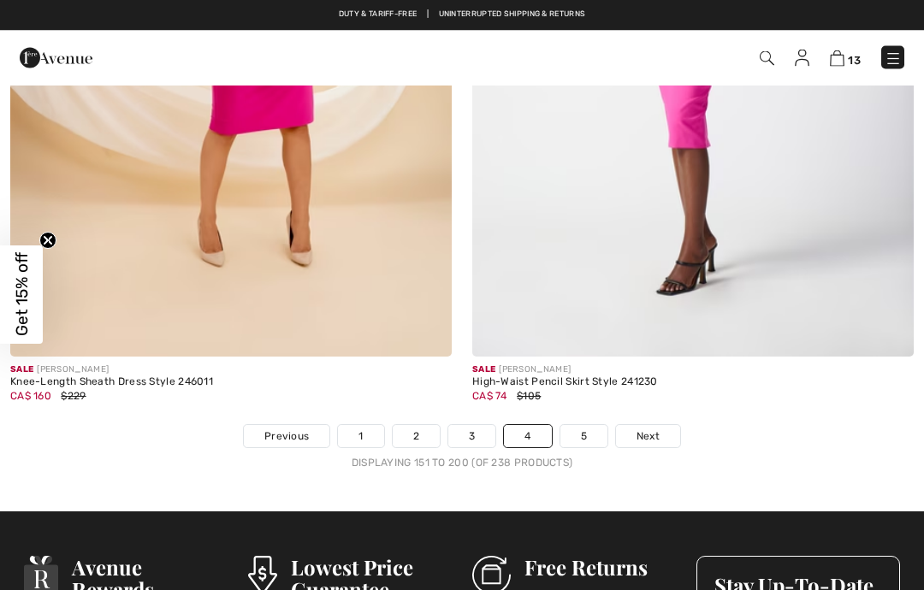
scroll to position [19409, 0]
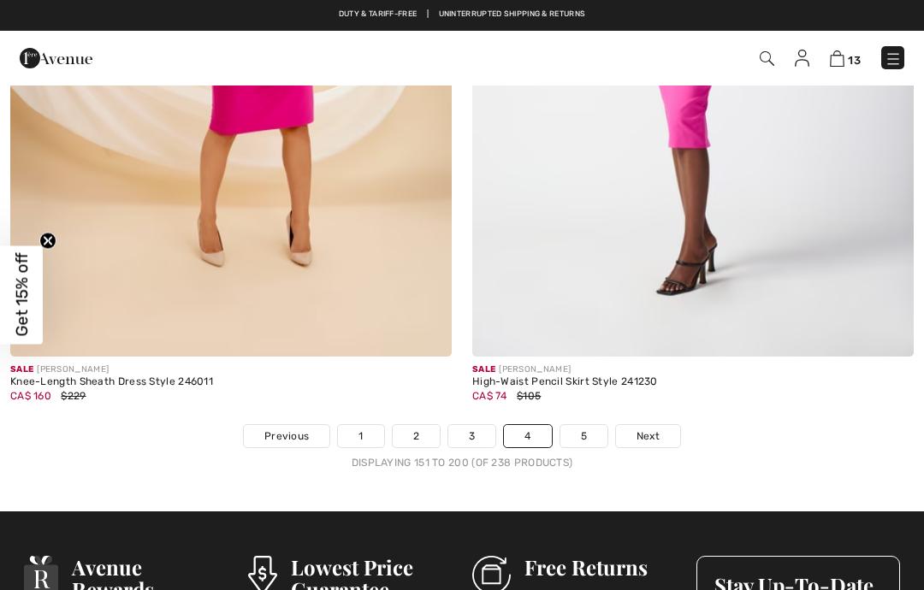
click at [576, 425] on link "5" at bounding box center [583, 436] width 47 height 22
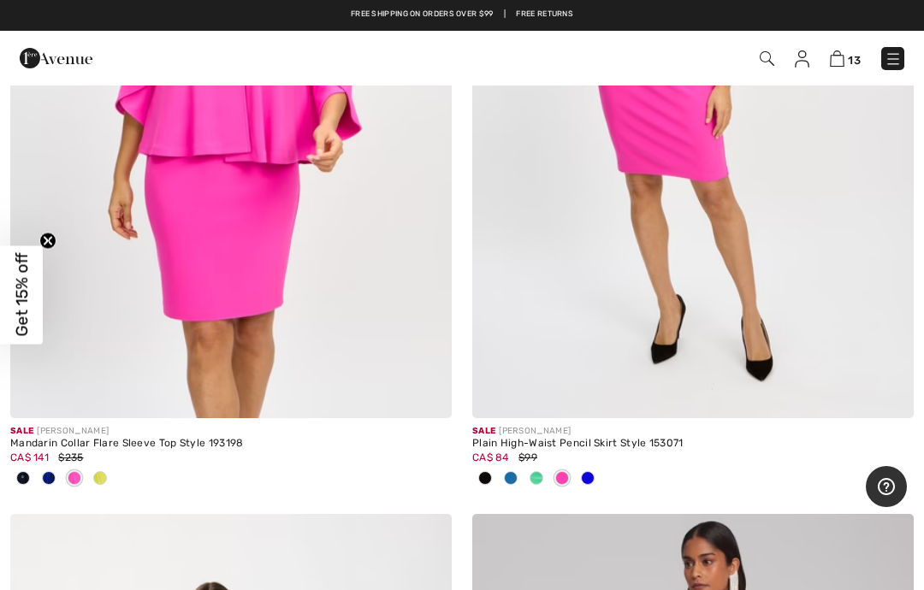
scroll to position [1149, 0]
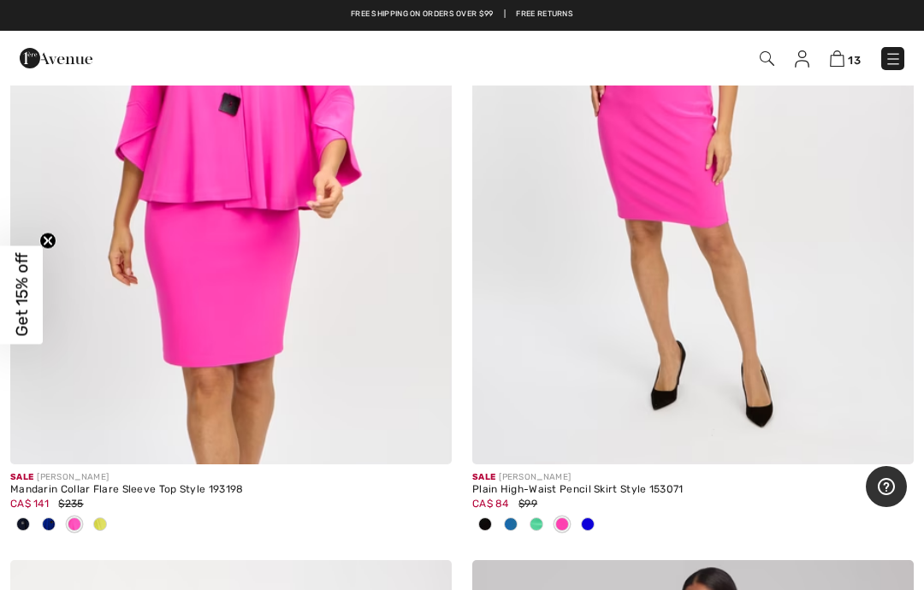
click at [252, 268] on img at bounding box center [230, 133] width 441 height 662
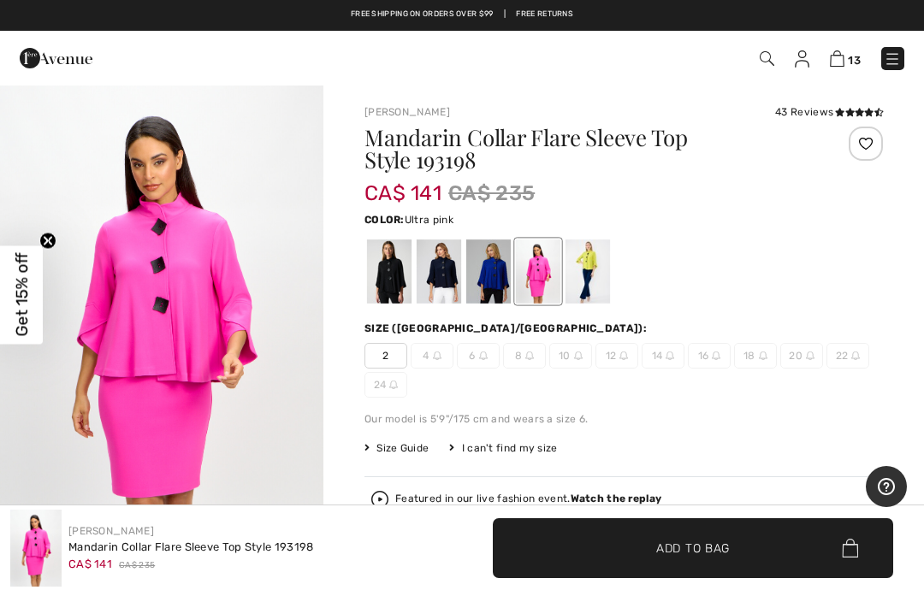
click at [388, 276] on div at bounding box center [389, 272] width 44 height 64
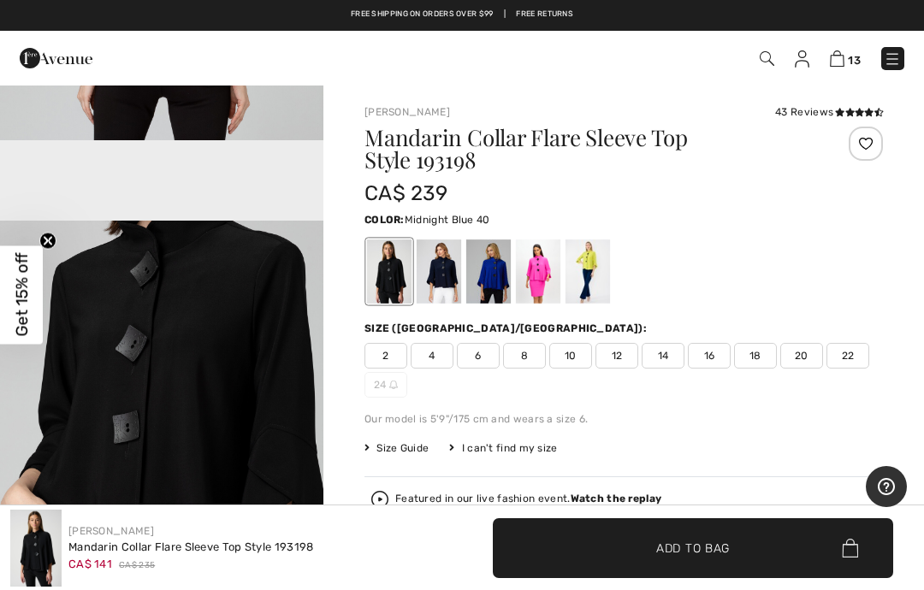
click at [443, 281] on div at bounding box center [439, 272] width 44 height 64
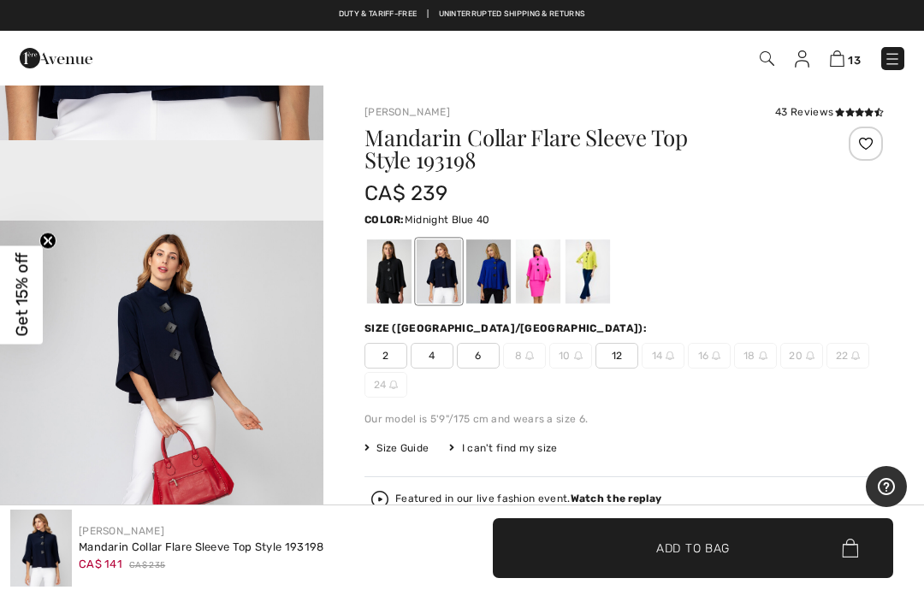
click at [405, 287] on div at bounding box center [389, 272] width 44 height 64
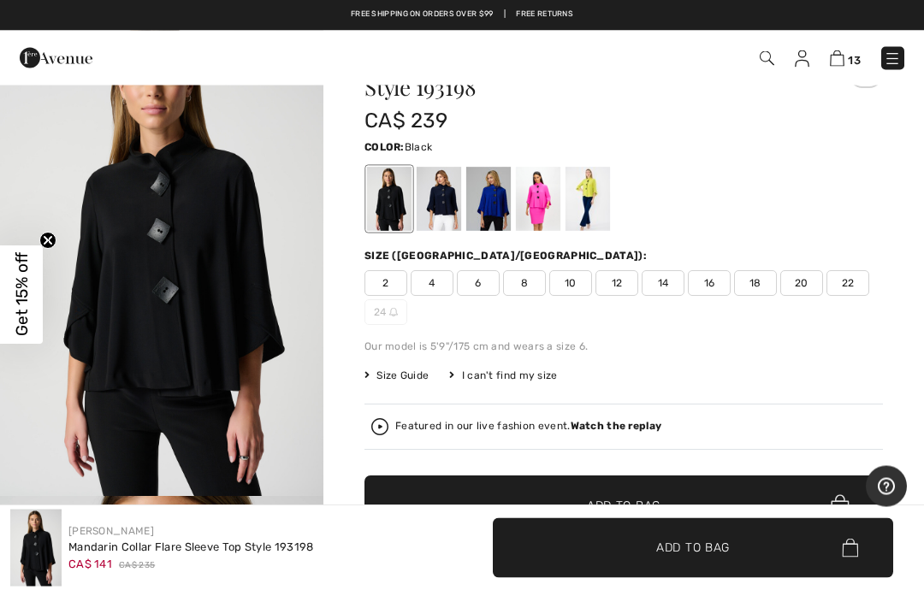
scroll to position [73, 0]
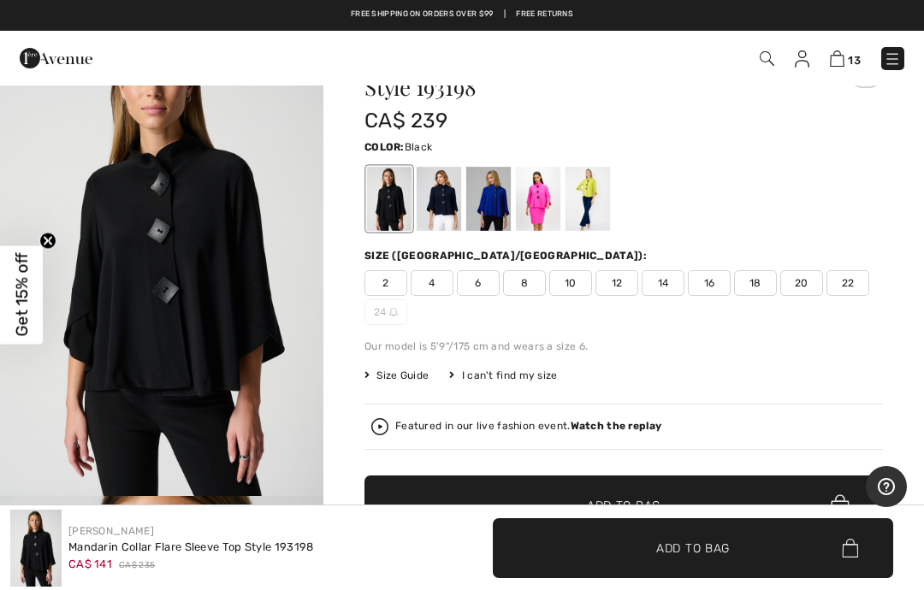
click at [757, 293] on span "18" at bounding box center [755, 283] width 43 height 26
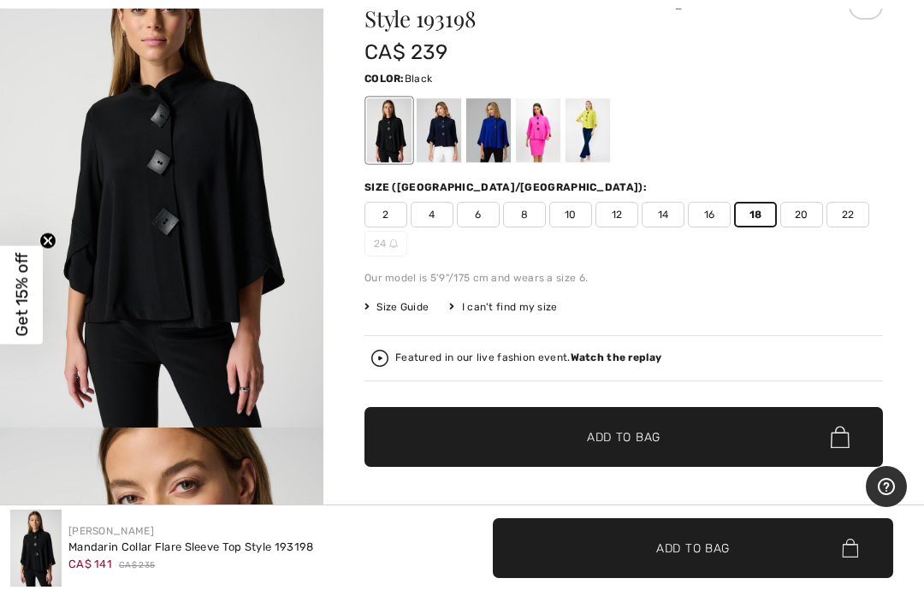
scroll to position [146, 0]
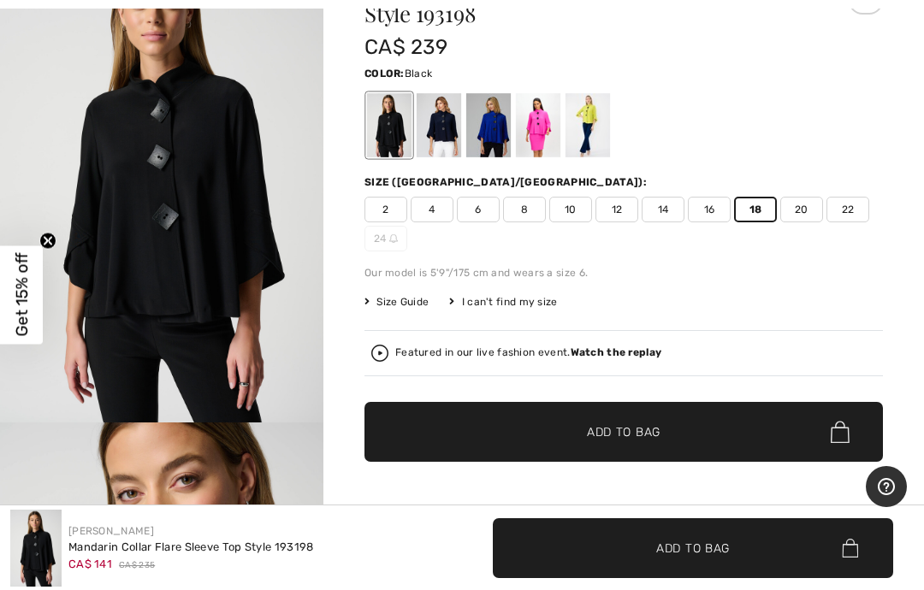
click at [640, 441] on span "Add to Bag" at bounding box center [624, 432] width 74 height 18
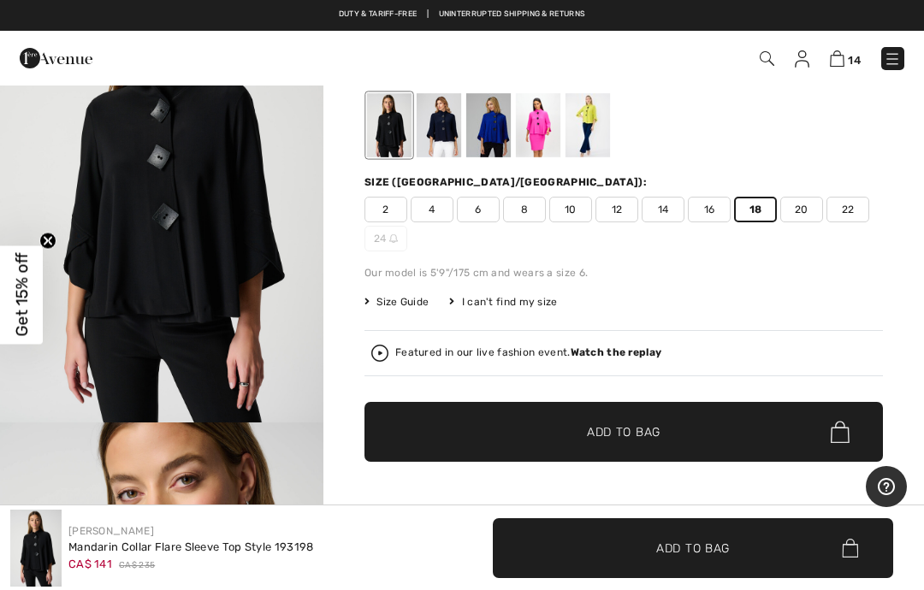
scroll to position [0, 0]
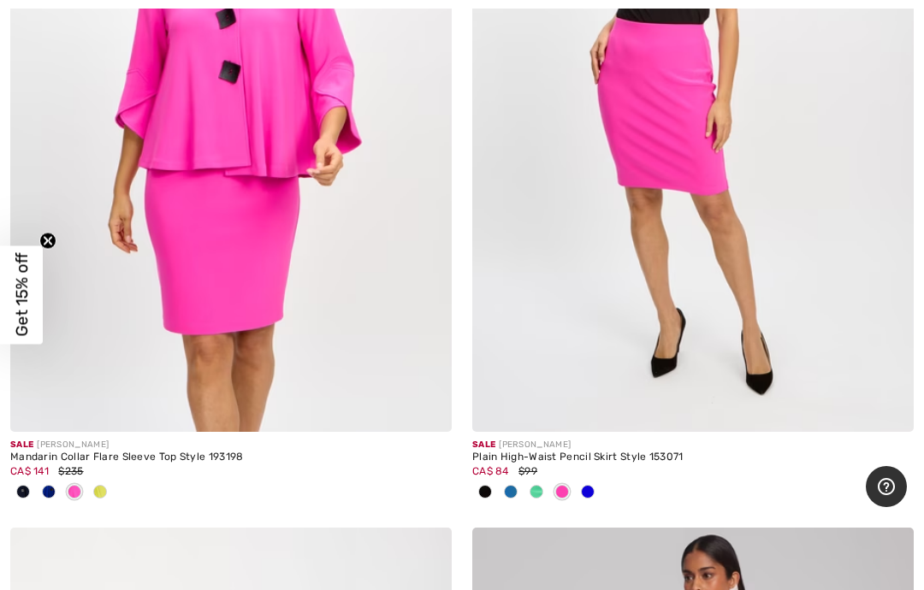
scroll to position [1180, 0]
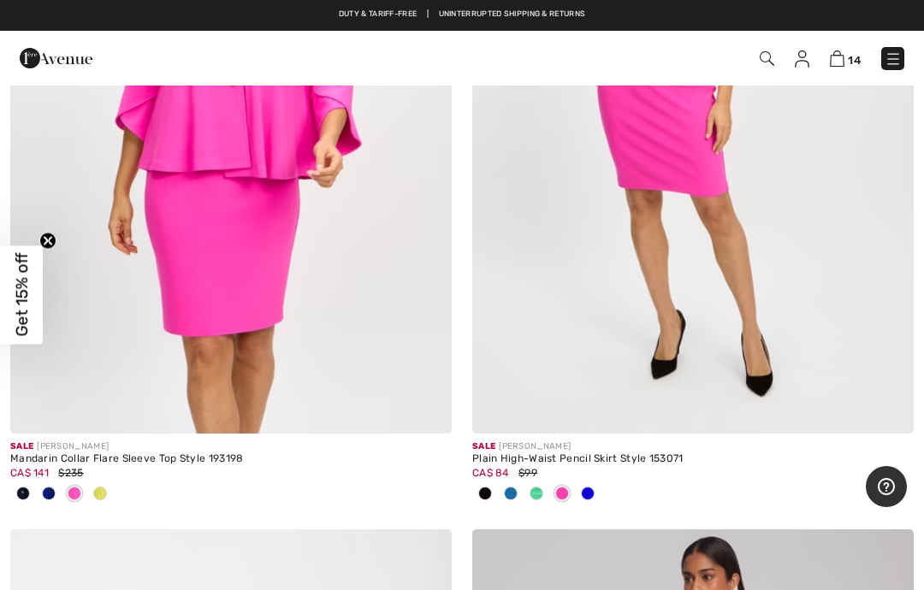
click at [702, 226] on img at bounding box center [692, 103] width 441 height 662
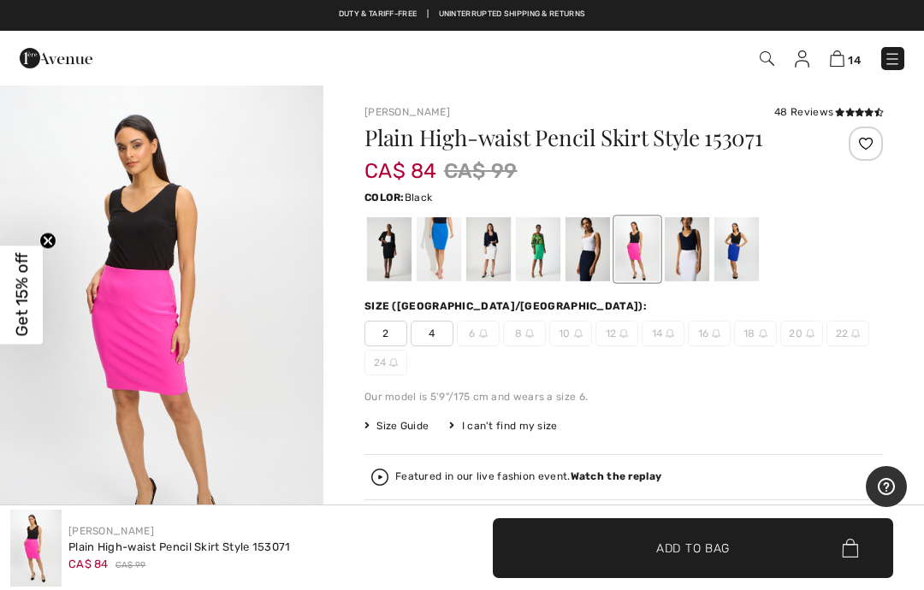
click at [392, 257] on div at bounding box center [389, 249] width 44 height 64
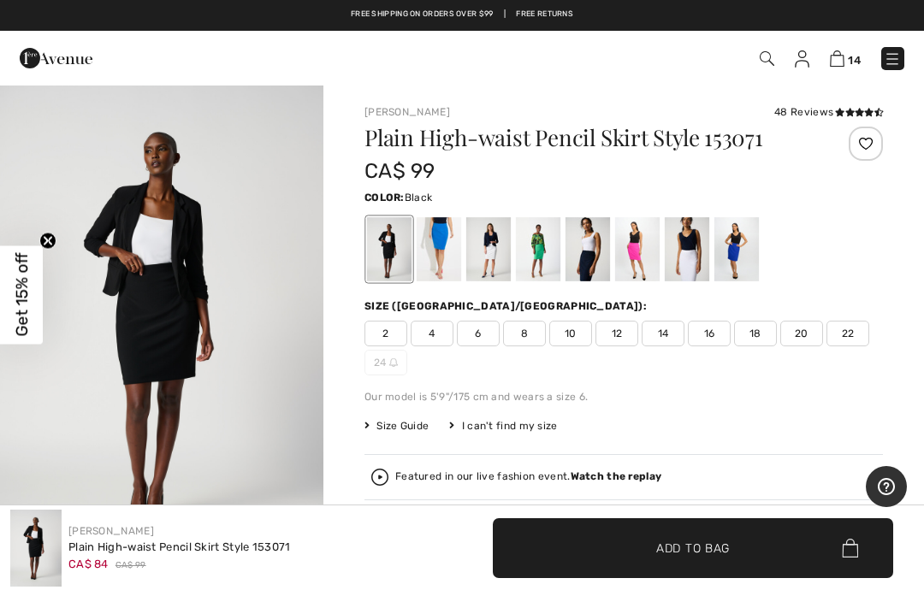
click at [800, 332] on span "20" at bounding box center [801, 334] width 43 height 26
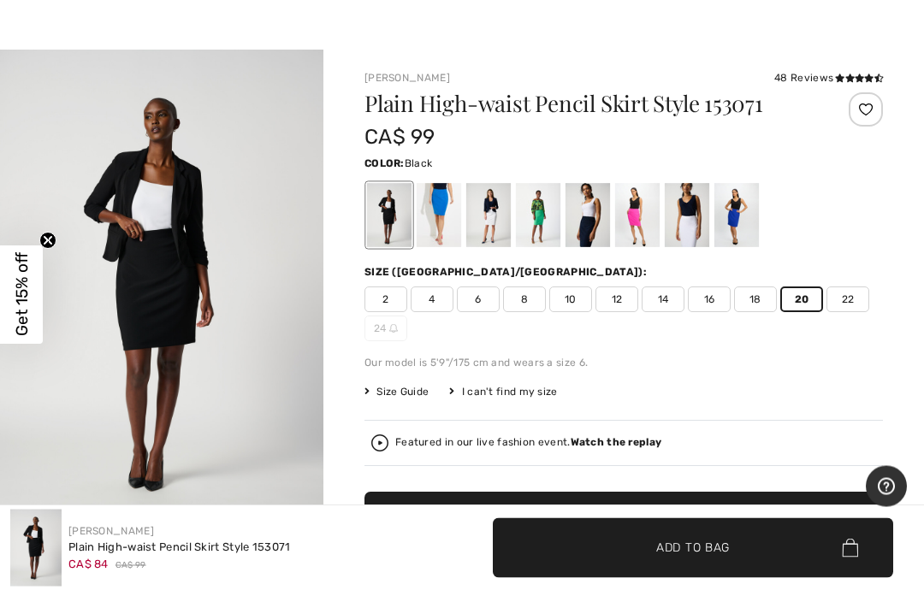
scroll to position [34, 0]
click at [649, 531] on span "✔ Added to Bag Add to Bag" at bounding box center [623, 522] width 518 height 60
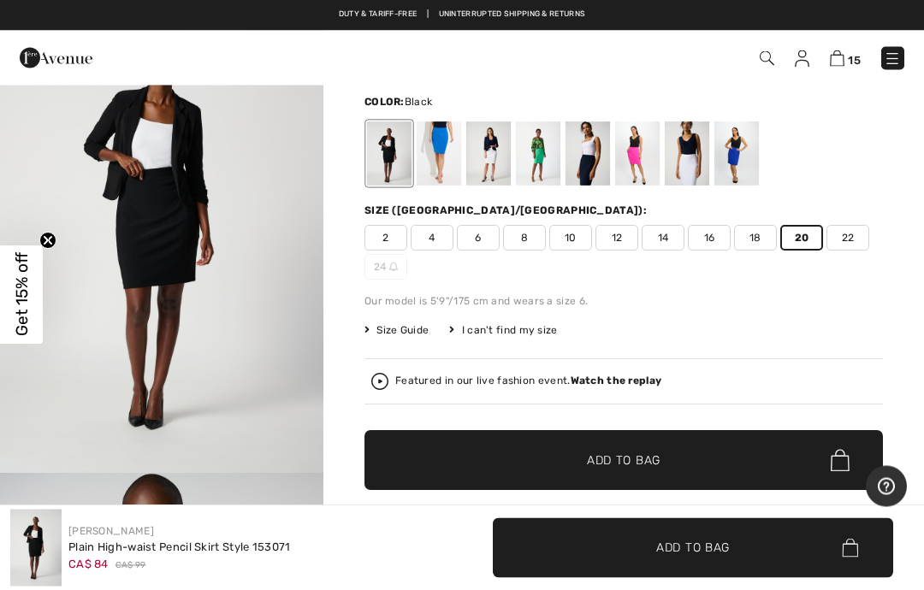
scroll to position [0, 0]
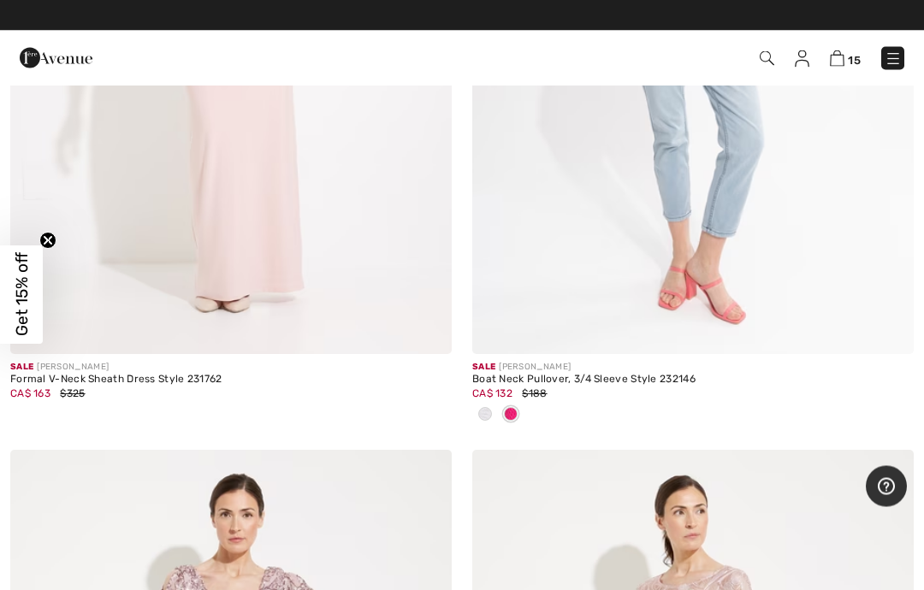
scroll to position [12282, 0]
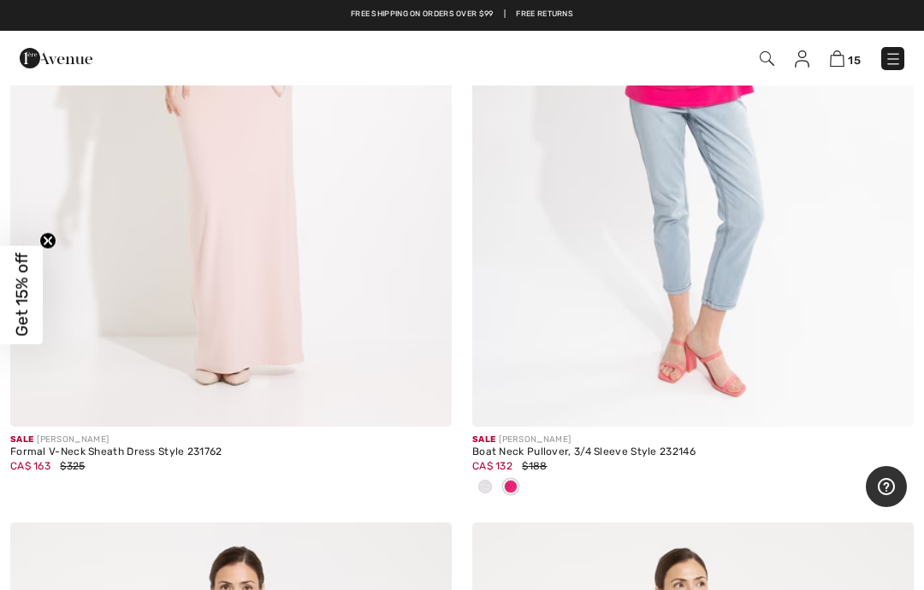
click at [843, 51] on img at bounding box center [837, 58] width 15 height 16
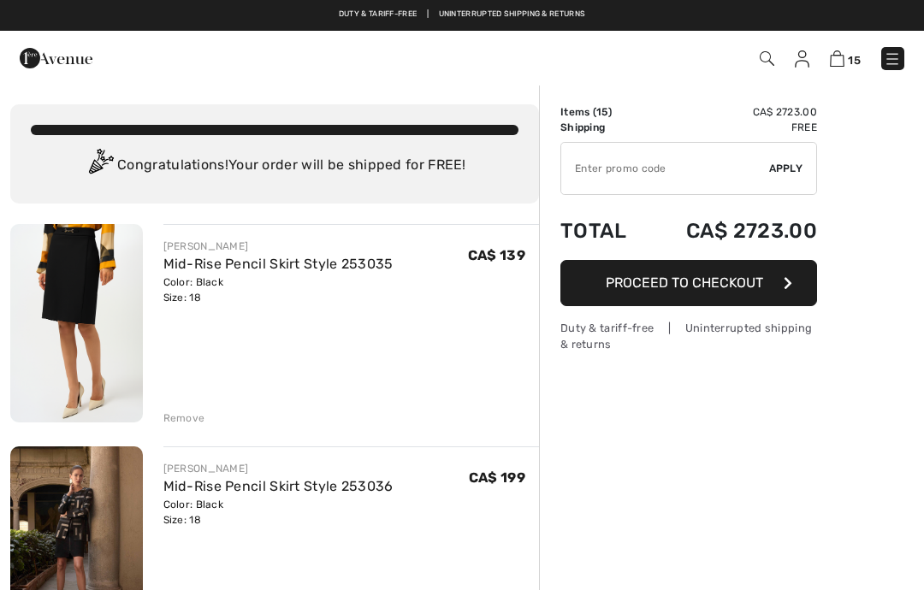
checkbox input "true"
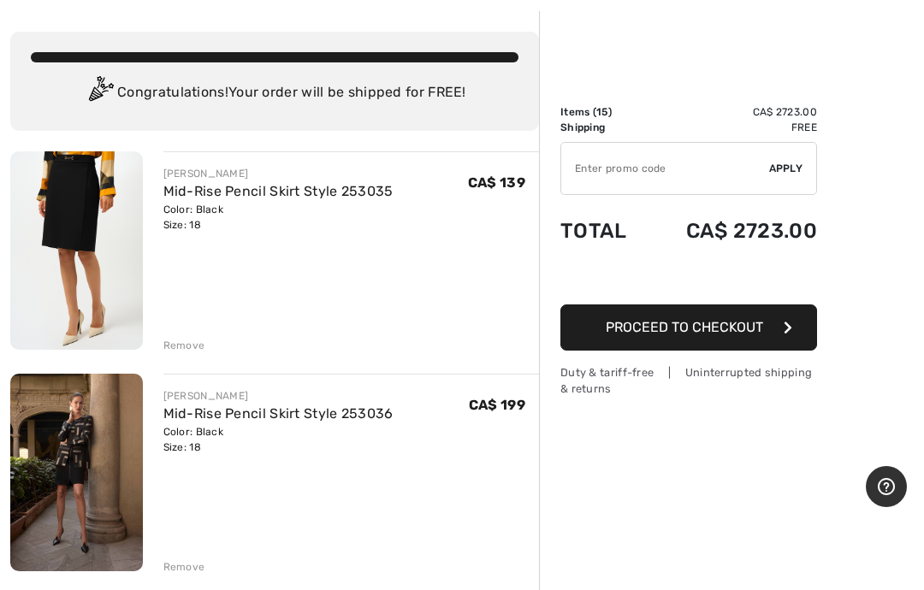
scroll to position [74, 0]
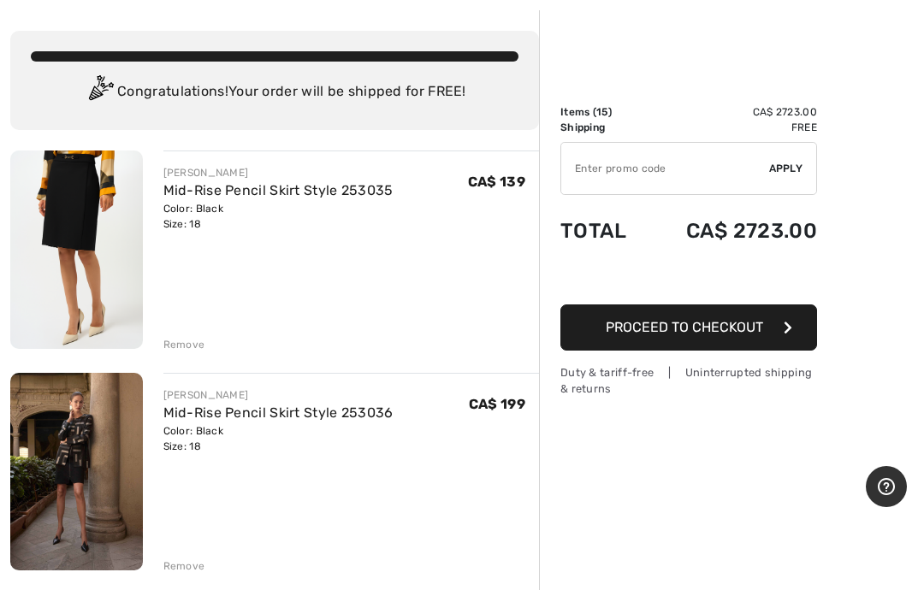
click at [187, 346] on div "Remove" at bounding box center [184, 344] width 42 height 15
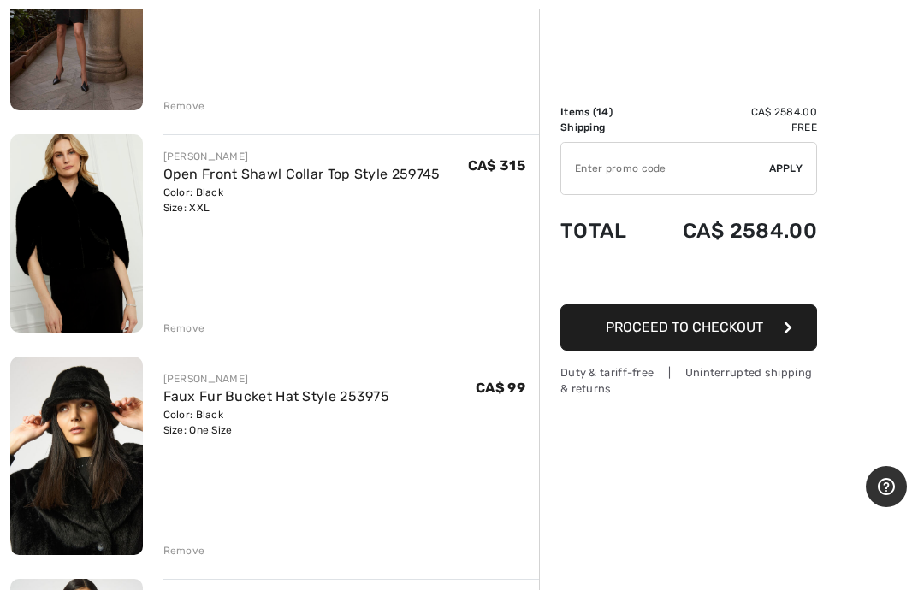
scroll to position [279, 0]
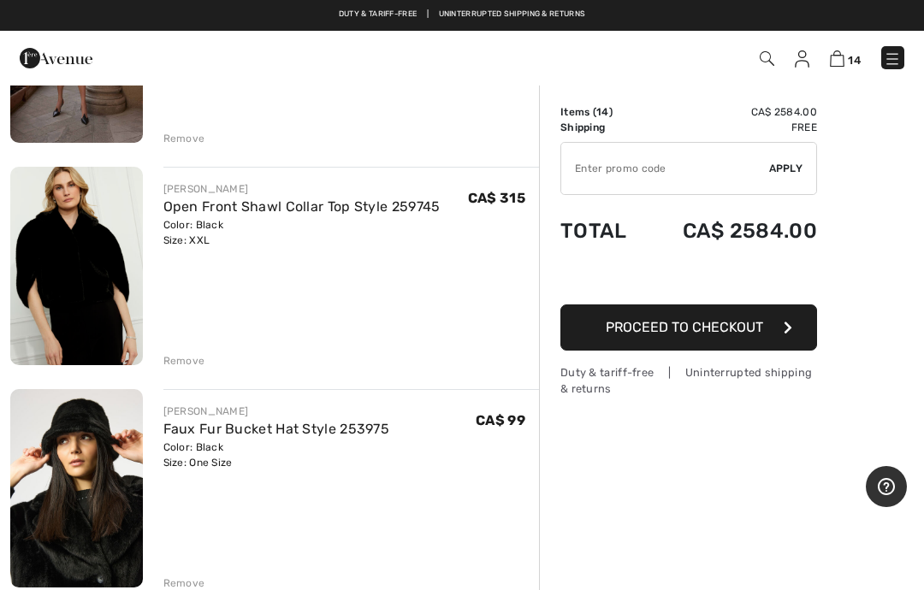
click at [186, 360] on div "Remove" at bounding box center [184, 360] width 42 height 15
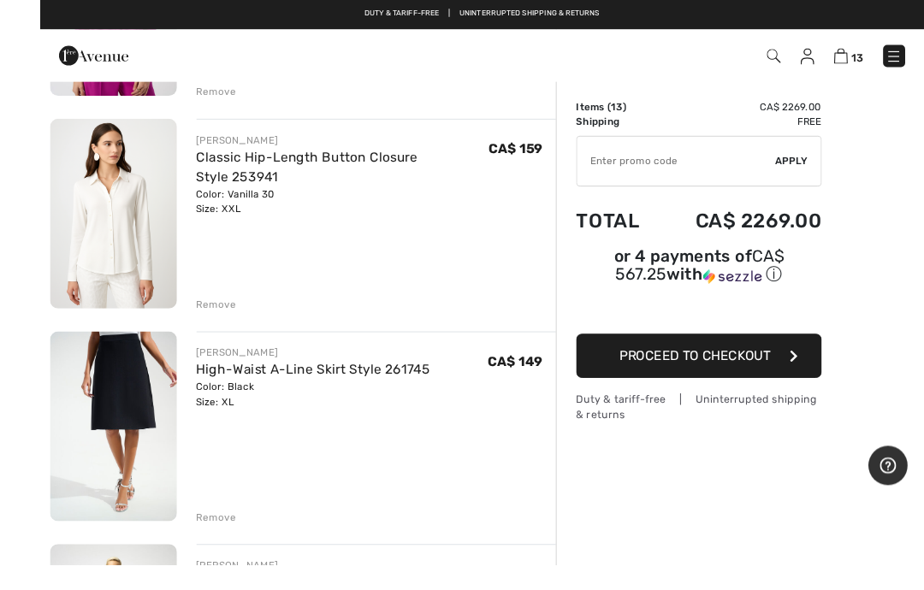
scroll to position [843, 0]
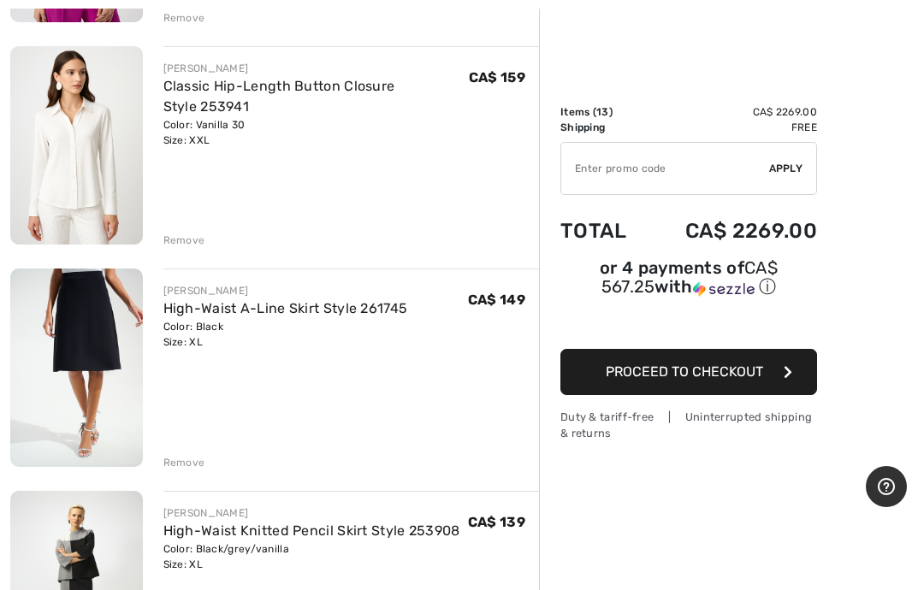
click at [318, 302] on link "High-Waist A-Line Skirt Style 261745" at bounding box center [285, 308] width 245 height 16
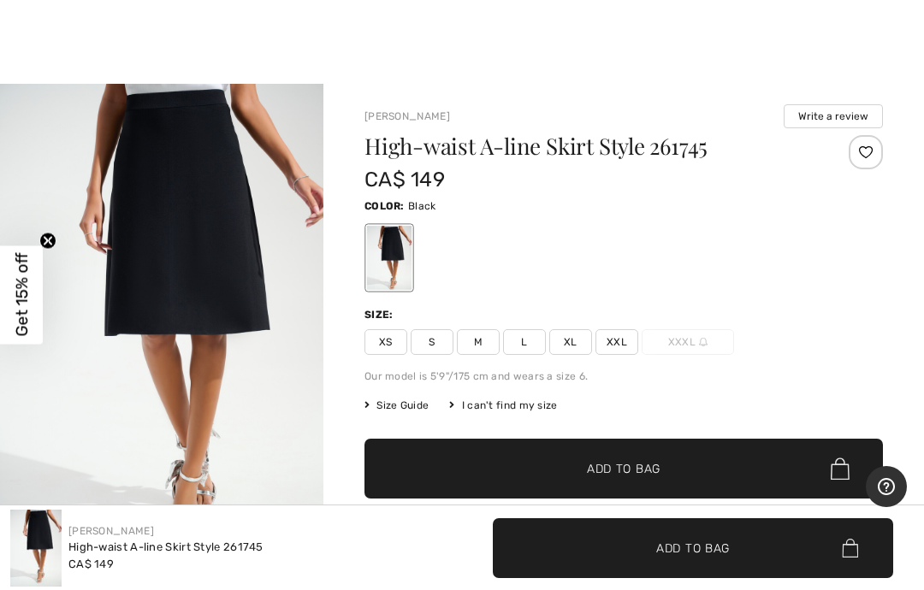
scroll to position [22, 0]
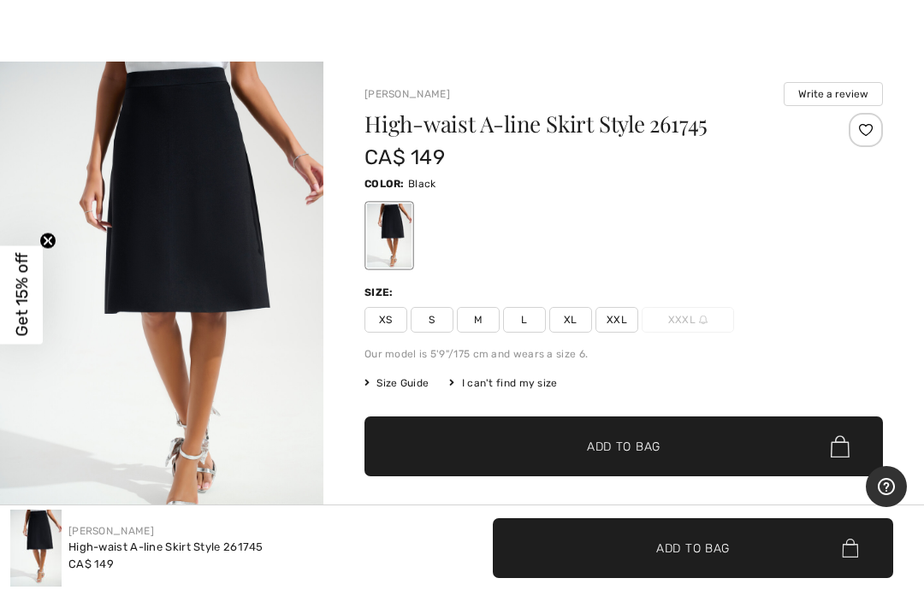
click at [184, 246] on img "1 / 4" at bounding box center [161, 304] width 323 height 485
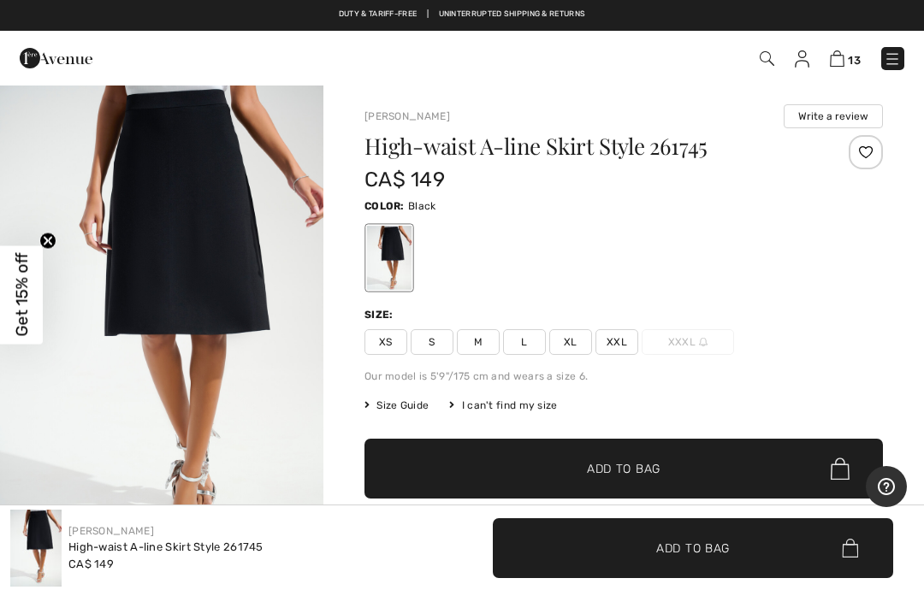
click at [407, 405] on span "Size Guide" at bounding box center [396, 405] width 64 height 15
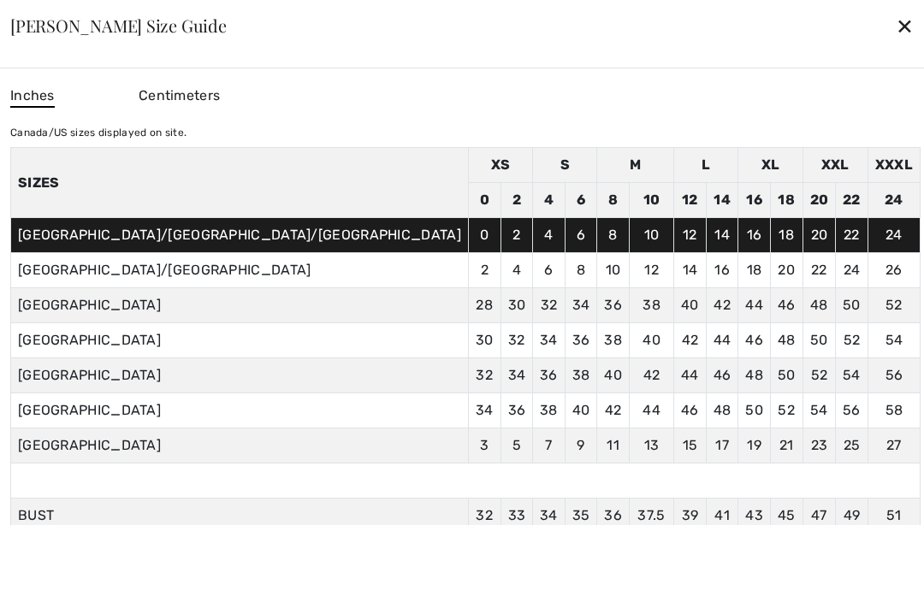
click at [896, 18] on div "✕" at bounding box center [905, 26] width 18 height 36
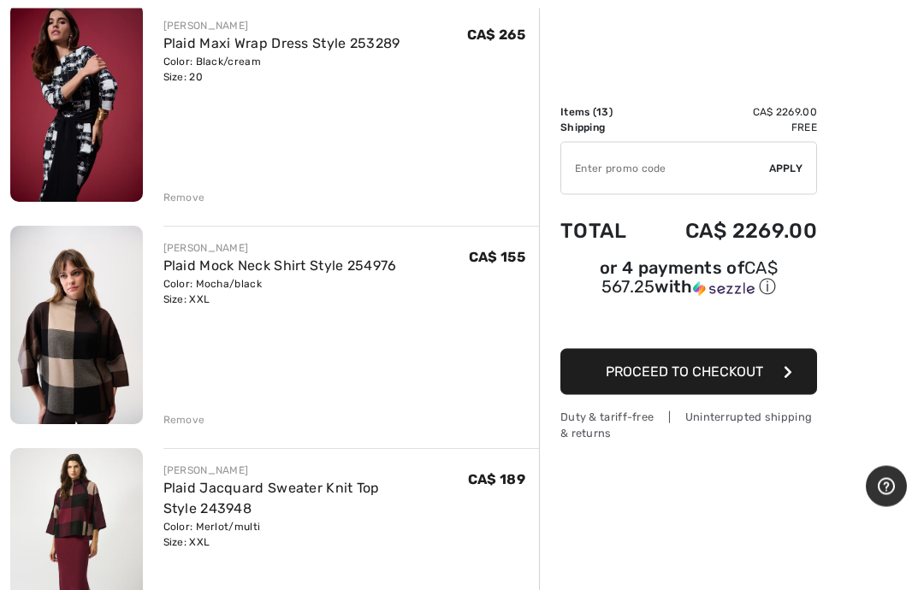
scroll to position [1553, 0]
click at [183, 433] on div "[PERSON_NAME] Mid-Rise Pencil Skirt Style 253036 Color: Black Size: 18 Final Sa…" at bounding box center [274, 331] width 529 height 3320
click at [184, 421] on div "Remove" at bounding box center [184, 419] width 42 height 15
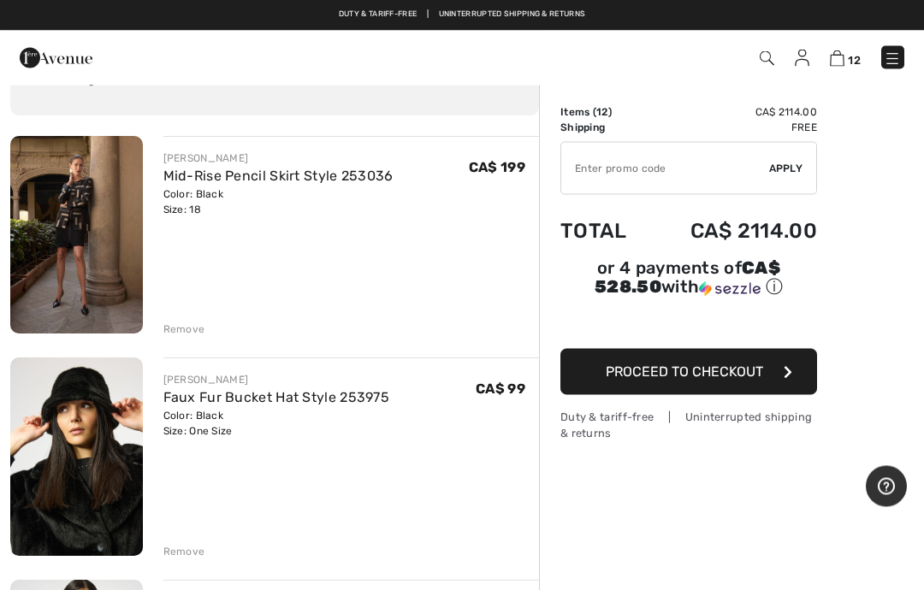
scroll to position [88, 0]
